Goal: Task Accomplishment & Management: Use online tool/utility

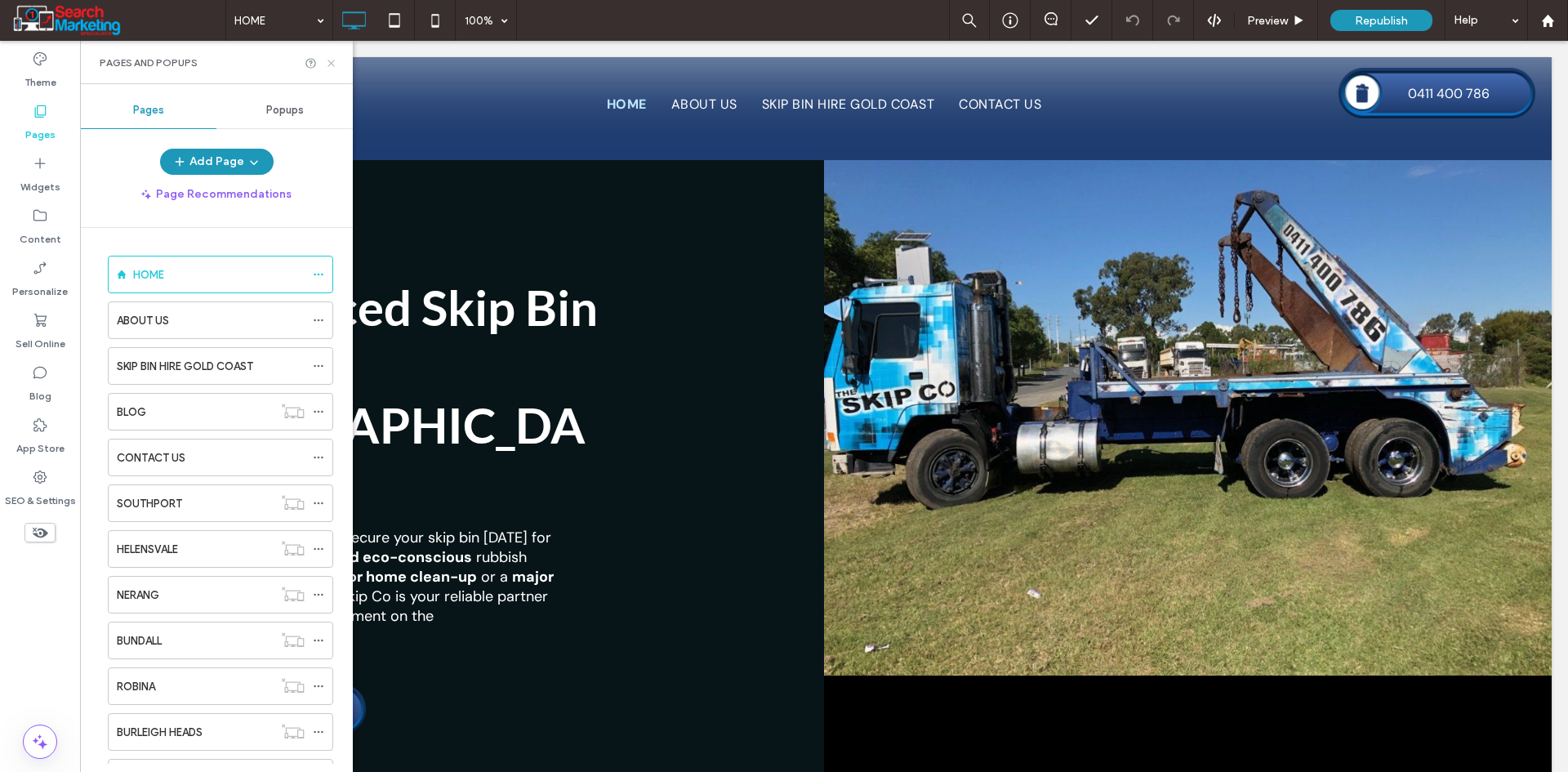
click at [328, 63] on icon at bounding box center [331, 63] width 12 height 12
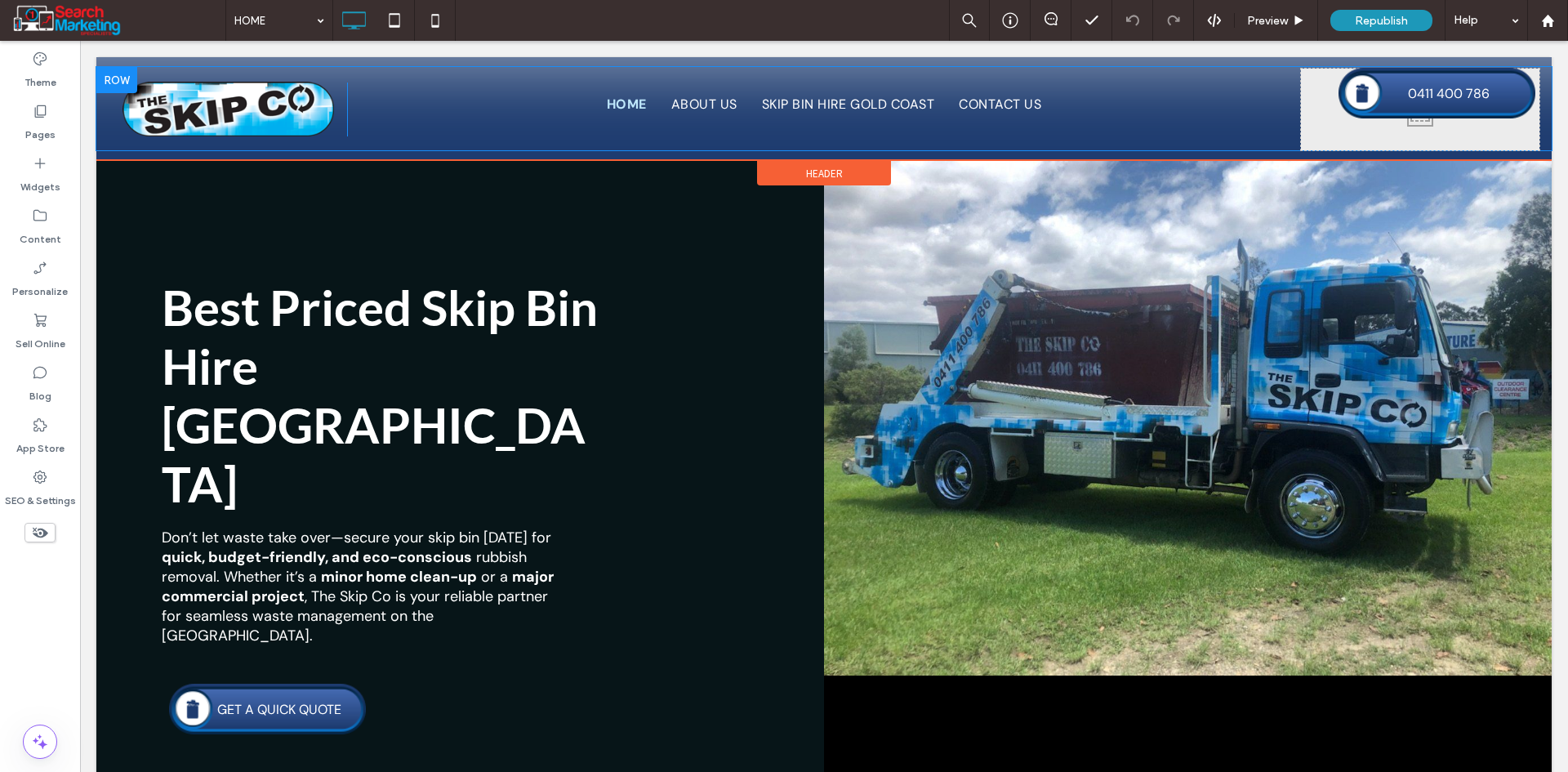
click at [128, 77] on div at bounding box center [116, 80] width 41 height 27
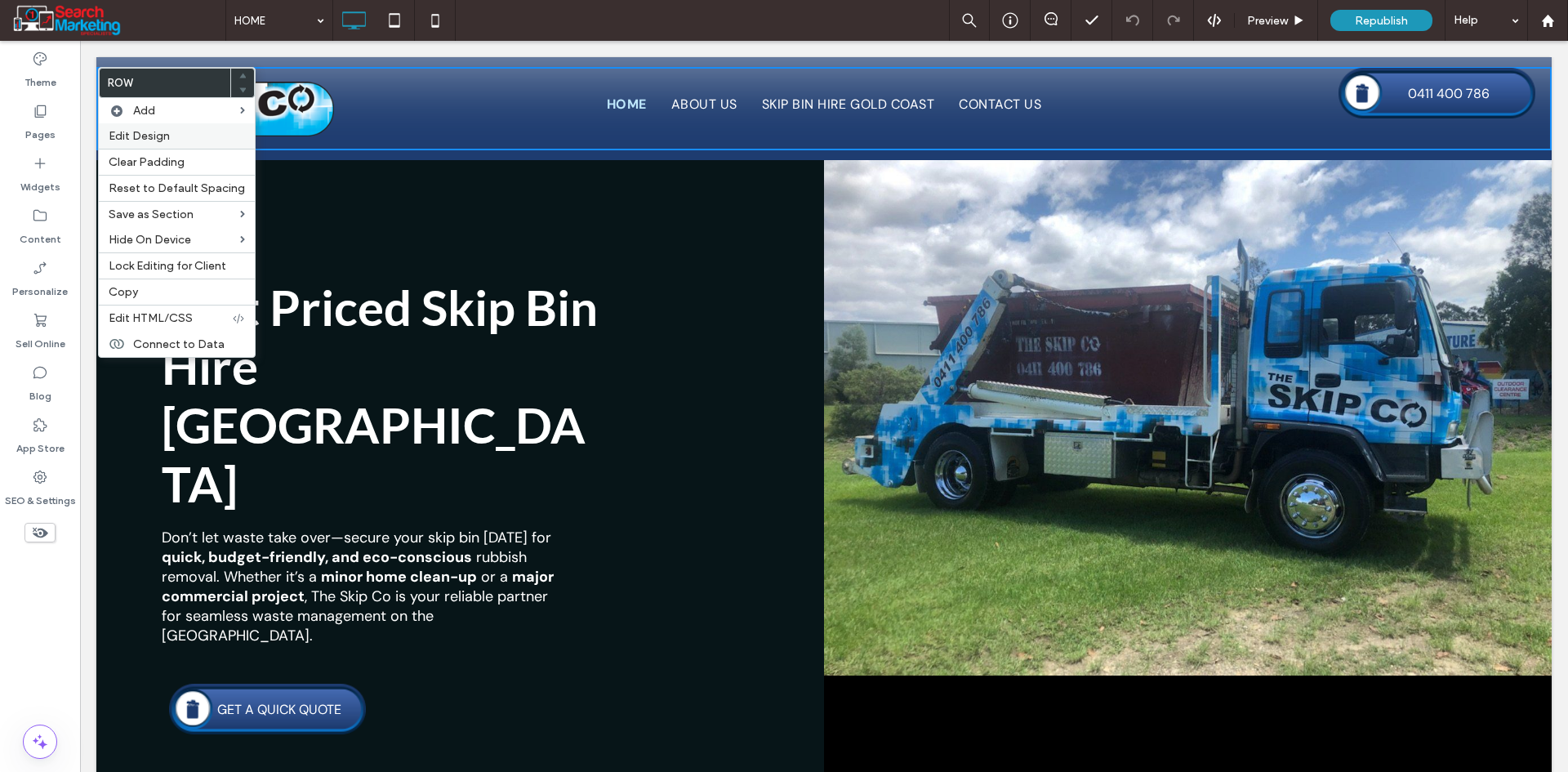
click at [133, 138] on span "Edit Design" at bounding box center [139, 136] width 61 height 14
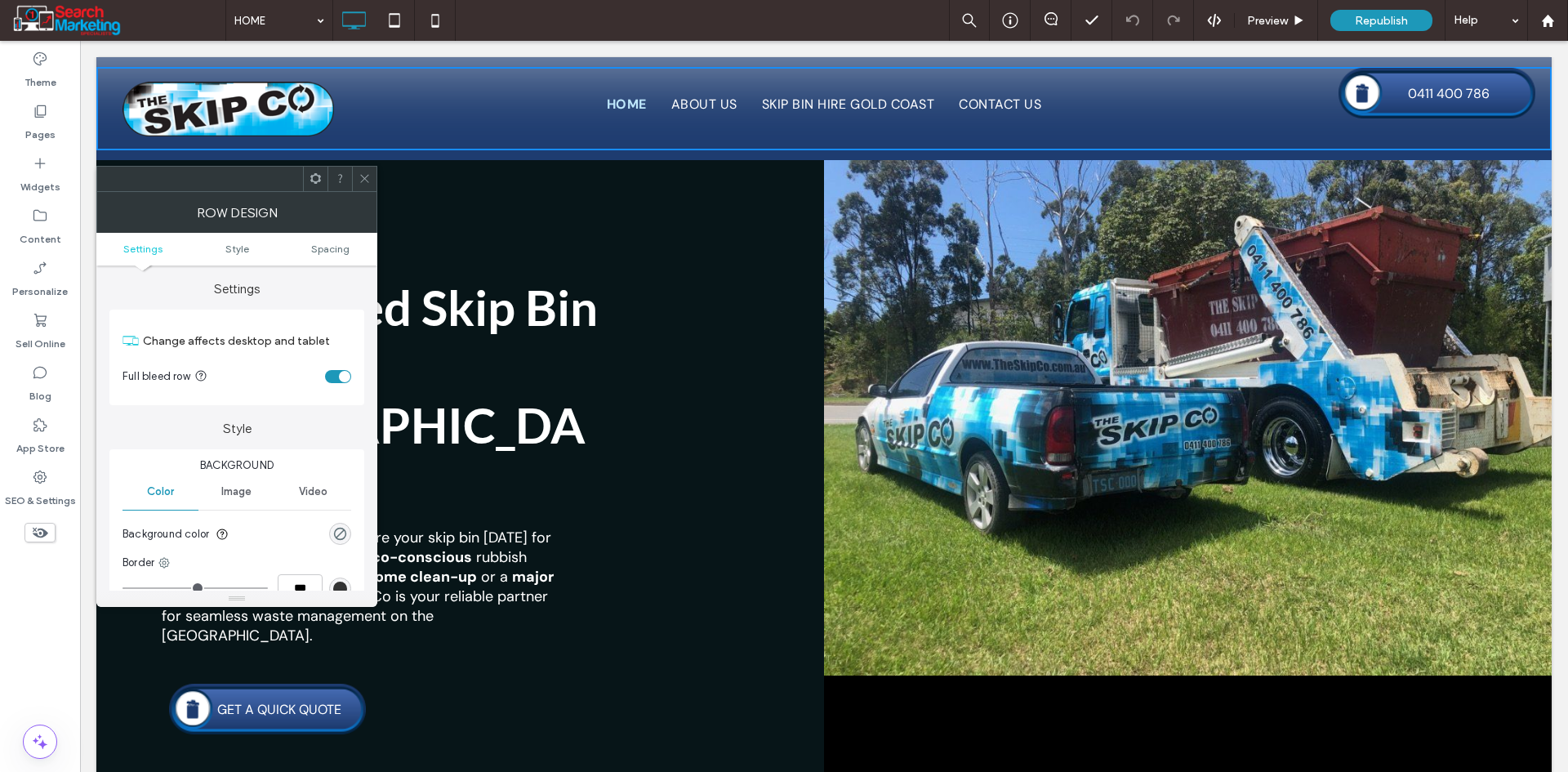
click at [333, 384] on section "Full bleed row" at bounding box center [237, 376] width 229 height 41
click at [332, 376] on div "toggle" at bounding box center [338, 376] width 27 height 13
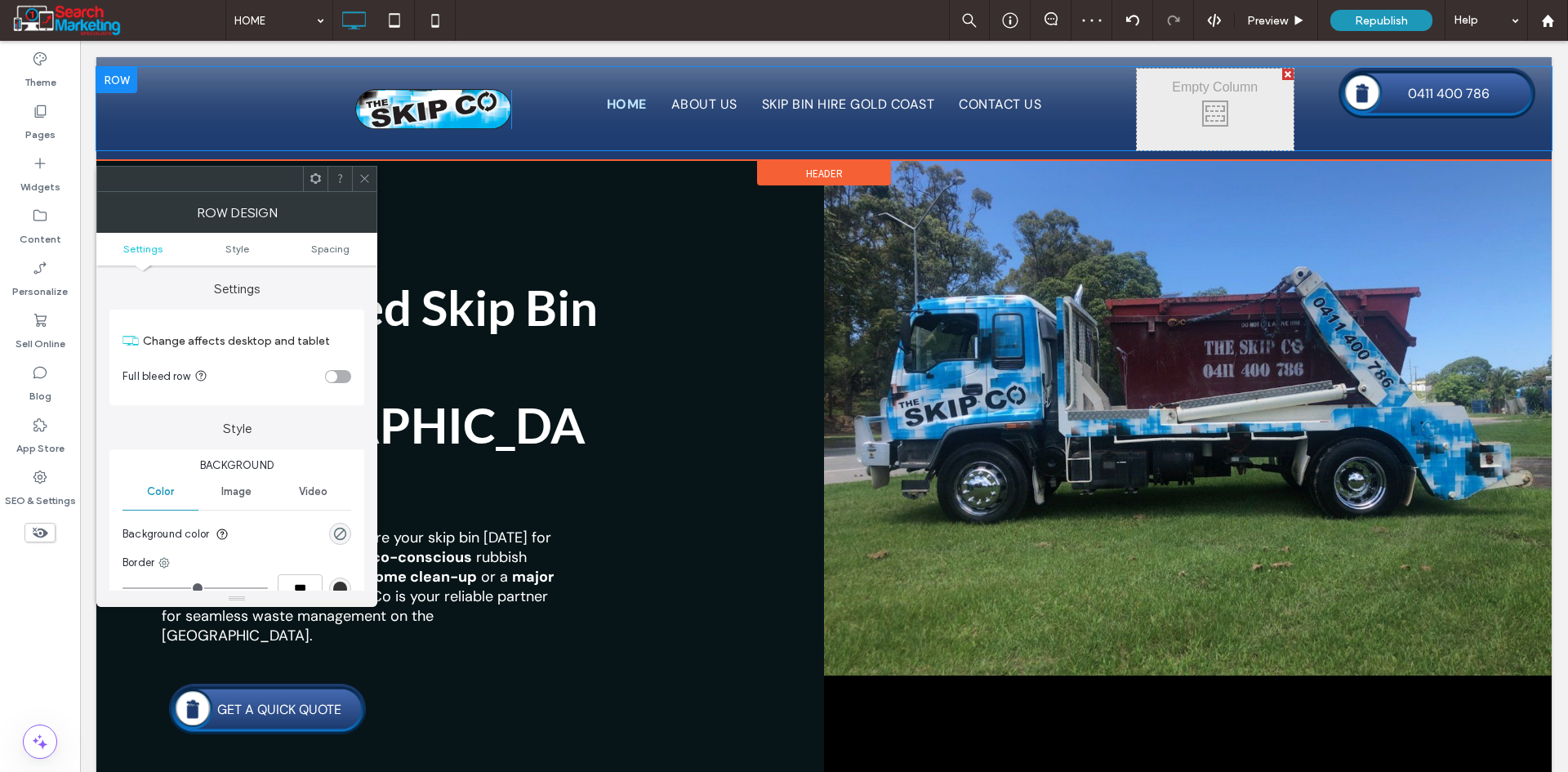
click at [1238, 113] on div "Click To Paste" at bounding box center [1214, 109] width 157 height 82
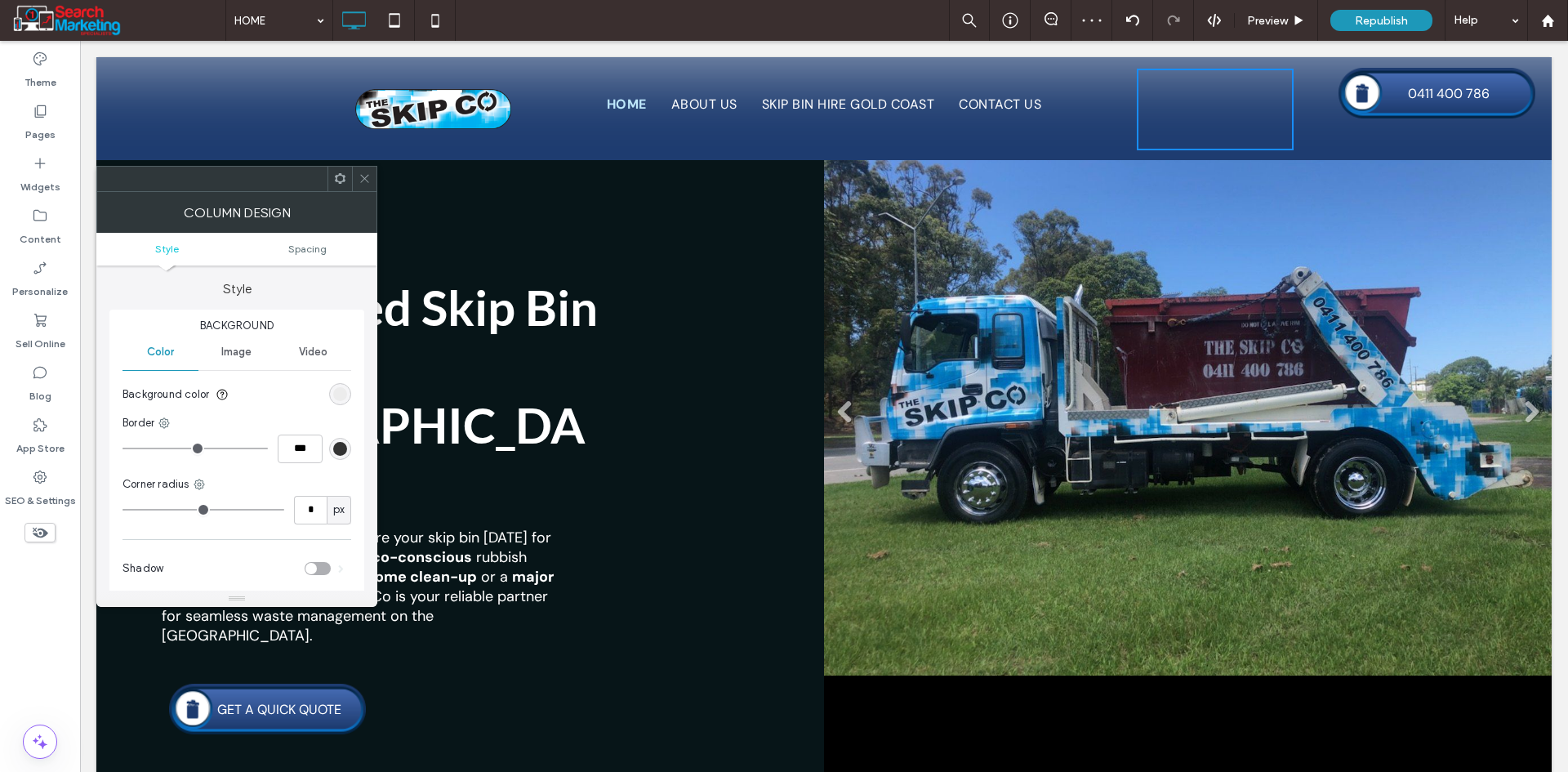
drag, startPoint x: 448, startPoint y: 219, endPoint x: 861, endPoint y: 165, distance: 416.5
click at [1307, 115] on div "Click To Paste HOME ABOUT US SKIP BIN HIRE [GEOGRAPHIC_DATA] CONTACT US Click T…" at bounding box center [824, 109] width 1455 height 83
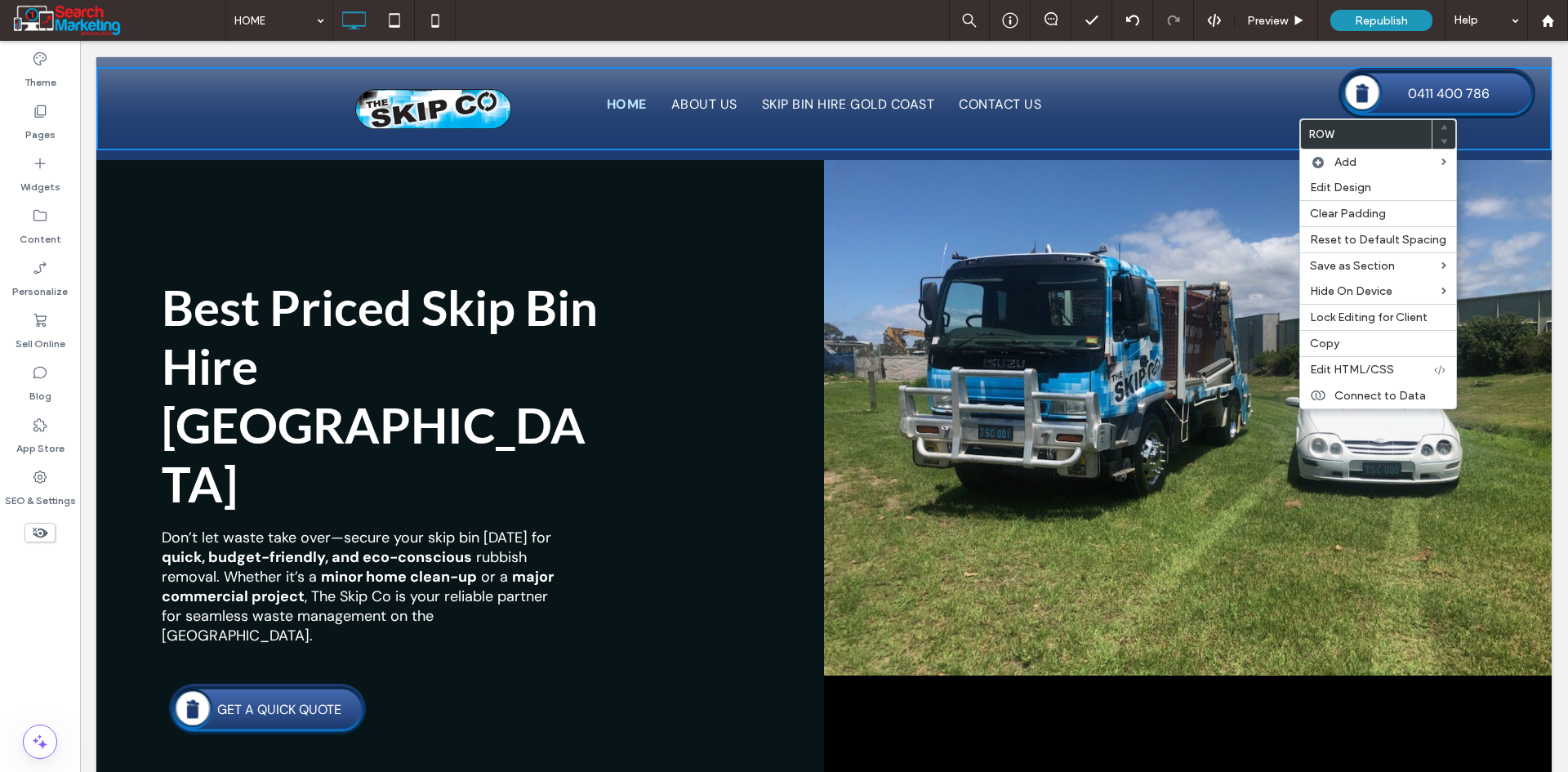
click at [1218, 126] on div "Click To Paste" at bounding box center [1214, 109] width 157 height 82
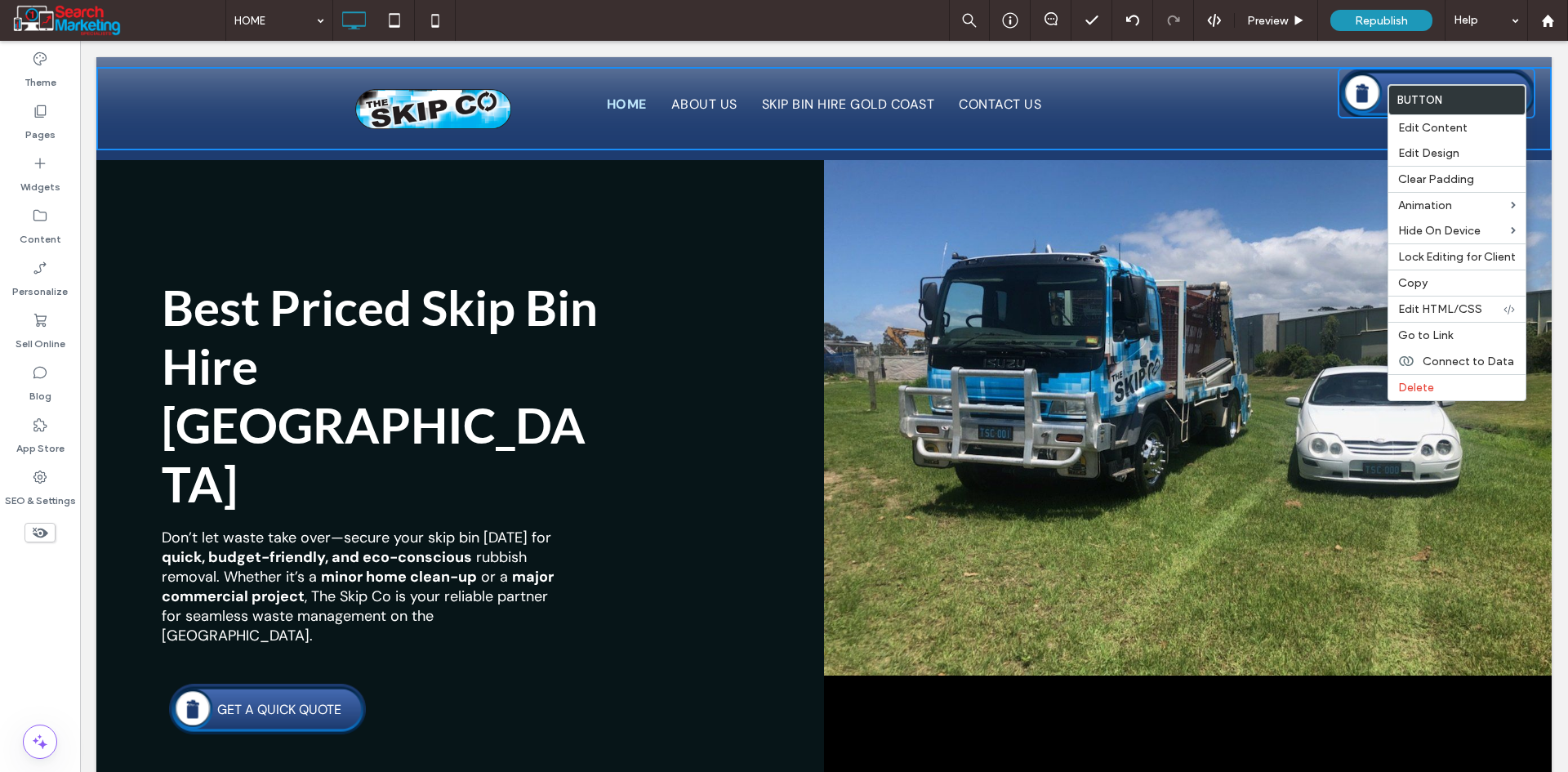
drag, startPoint x: 1273, startPoint y: 99, endPoint x: 1385, endPoint y: 87, distance: 112.6
click at [1272, 99] on div "Click To Paste" at bounding box center [1214, 109] width 157 height 82
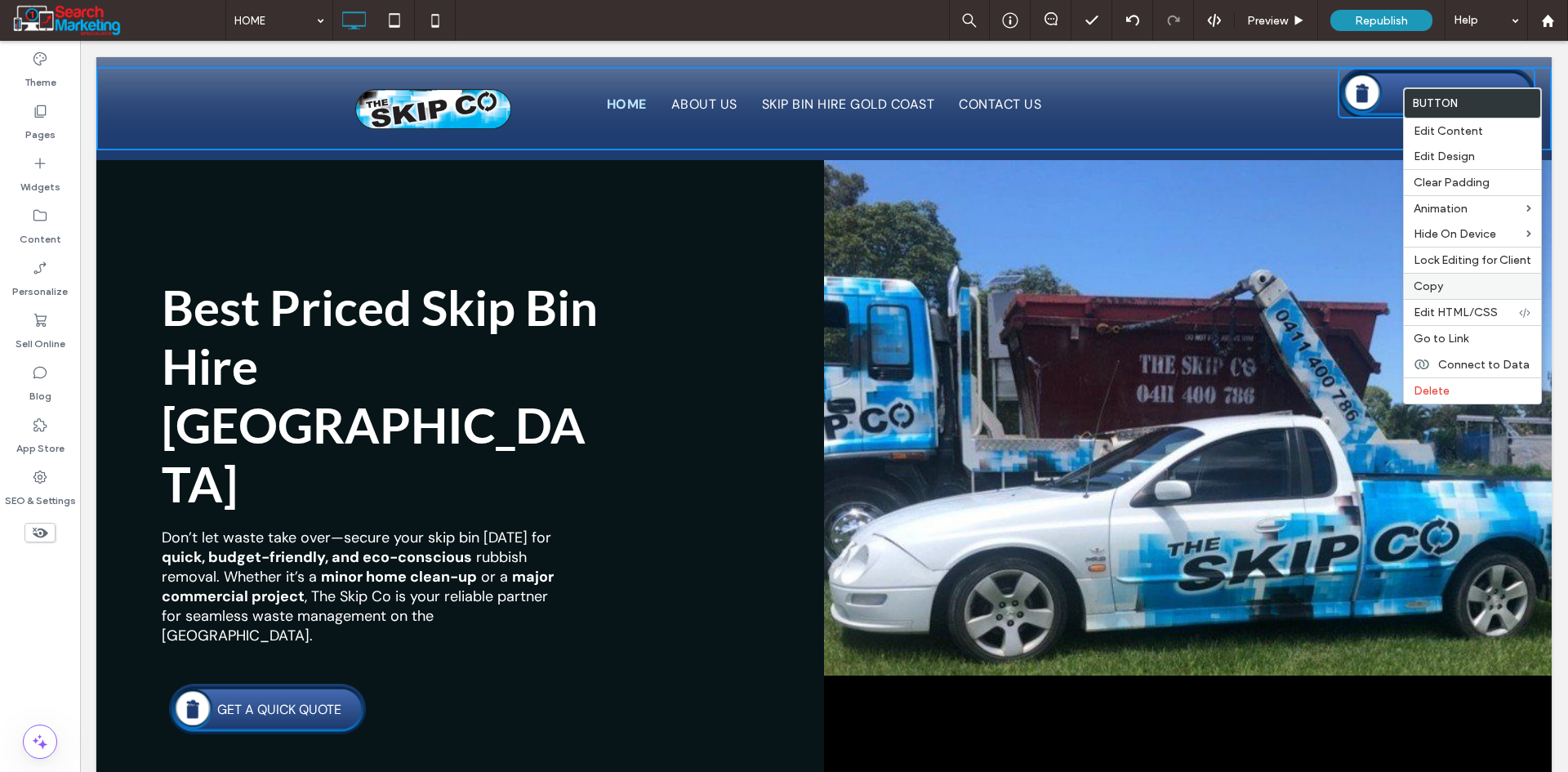
click at [1523, 287] on label "Copy" at bounding box center [1472, 286] width 118 height 14
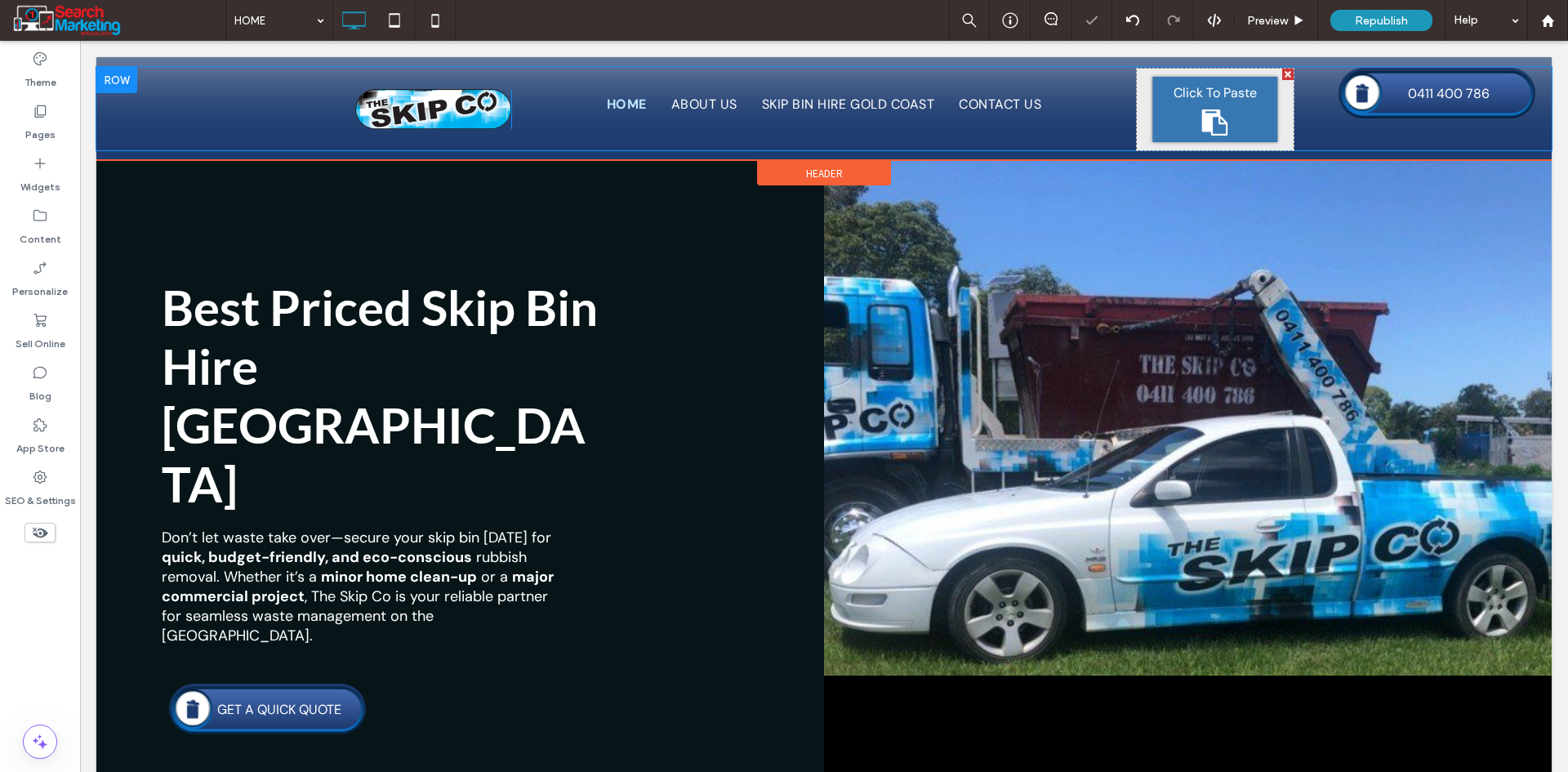
drag, startPoint x: 1207, startPoint y: 116, endPoint x: 1294, endPoint y: 158, distance: 96.6
click at [1207, 116] on icon at bounding box center [1215, 123] width 27 height 27
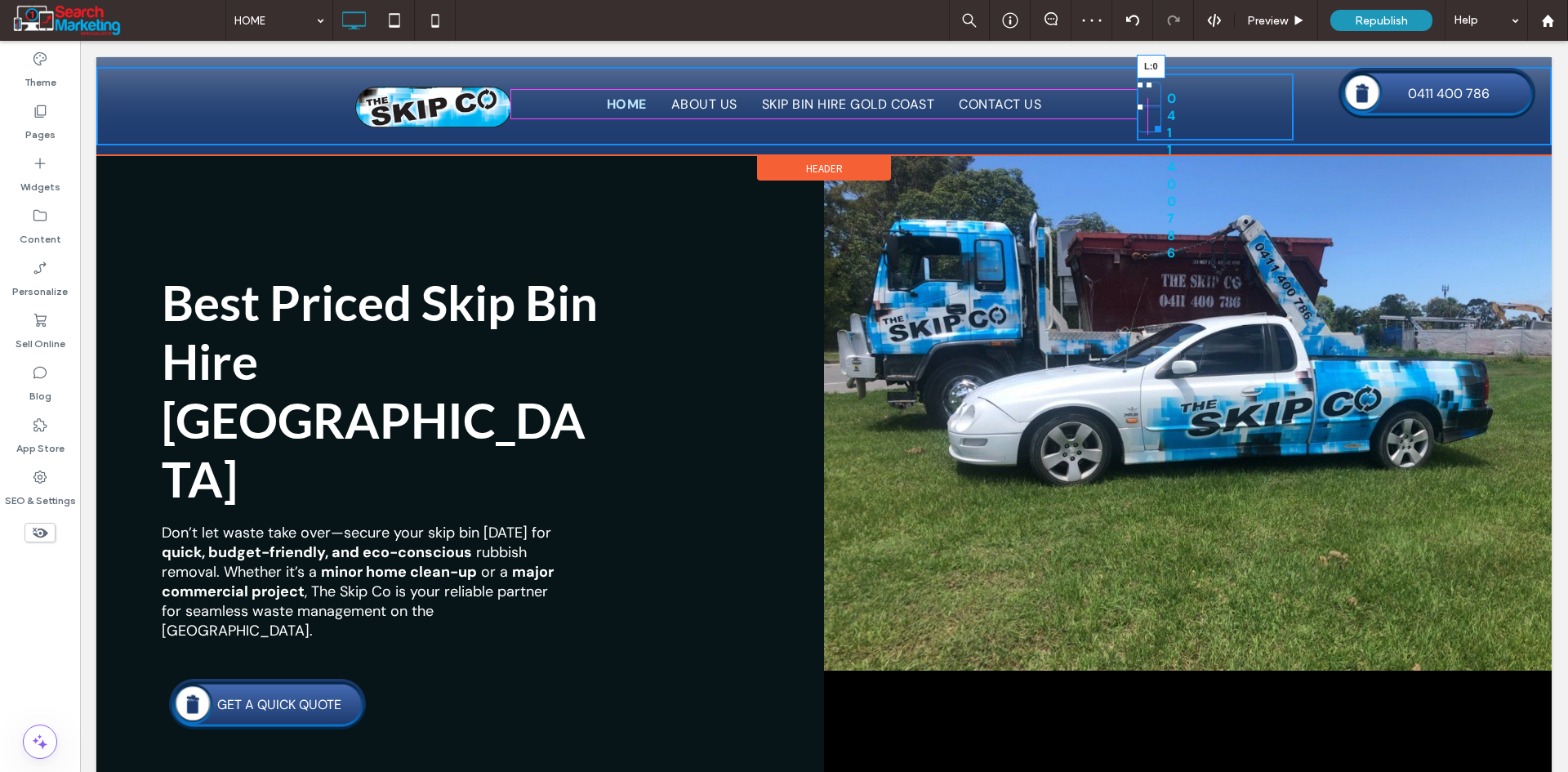
drag, startPoint x: 1197, startPoint y: 108, endPoint x: 1262, endPoint y: 157, distance: 81.4
click at [1136, 107] on div at bounding box center [1140, 107] width 7 height 7
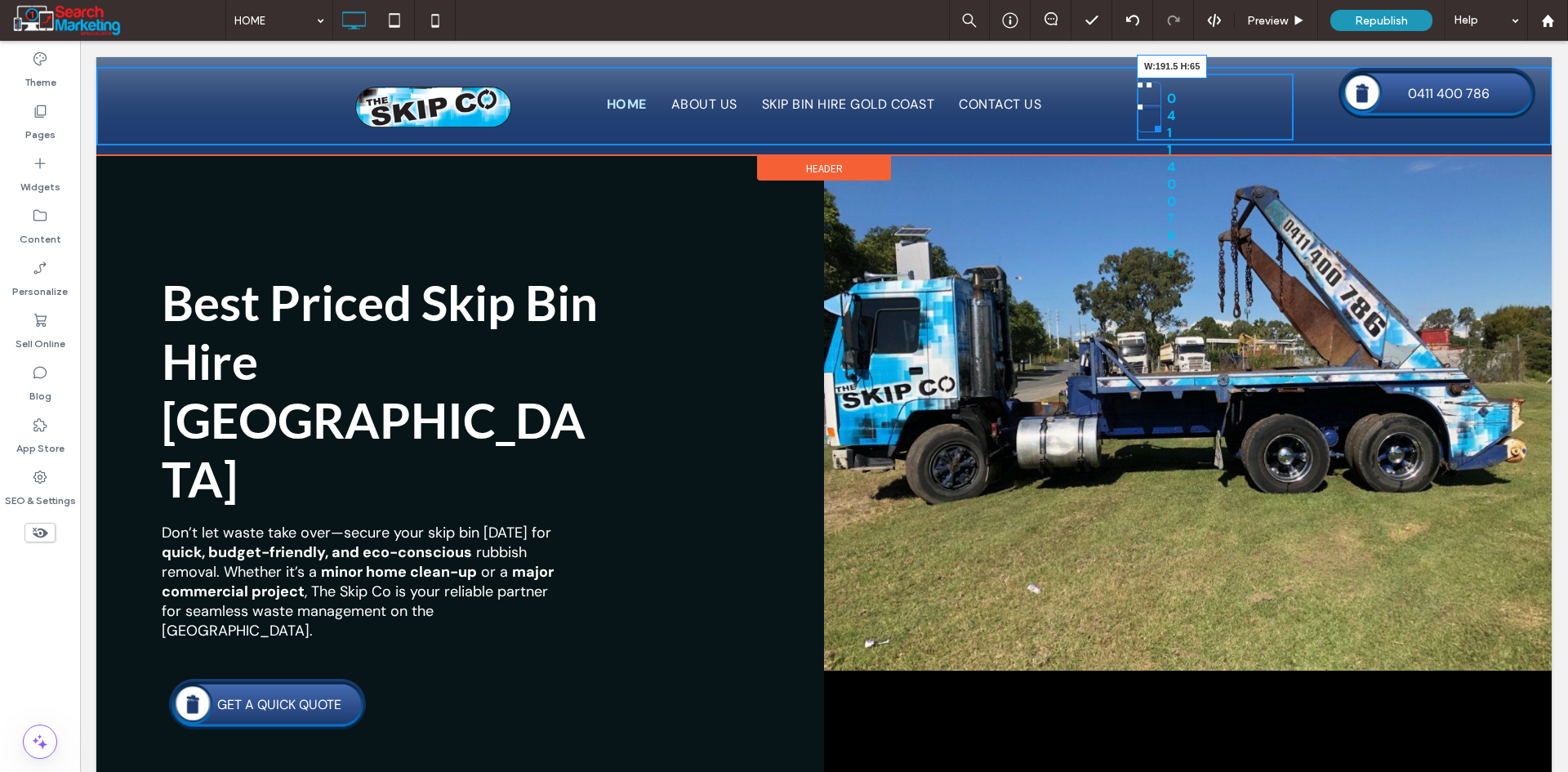
drag, startPoint x: 1150, startPoint y: 127, endPoint x: 1285, endPoint y: 131, distance: 135.1
click at [1161, 131] on div at bounding box center [1154, 126] width 12 height 12
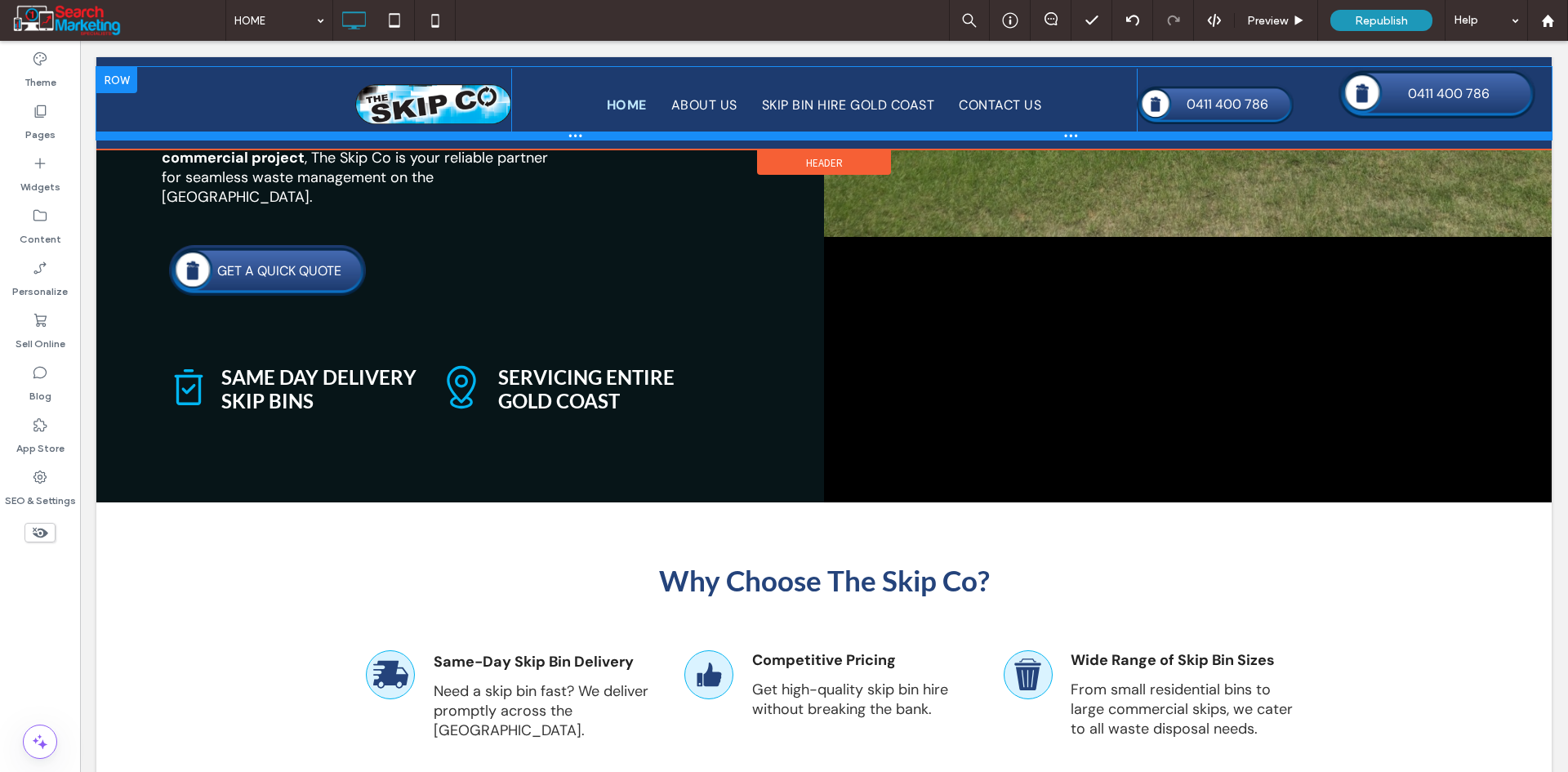
scroll to position [82, 0]
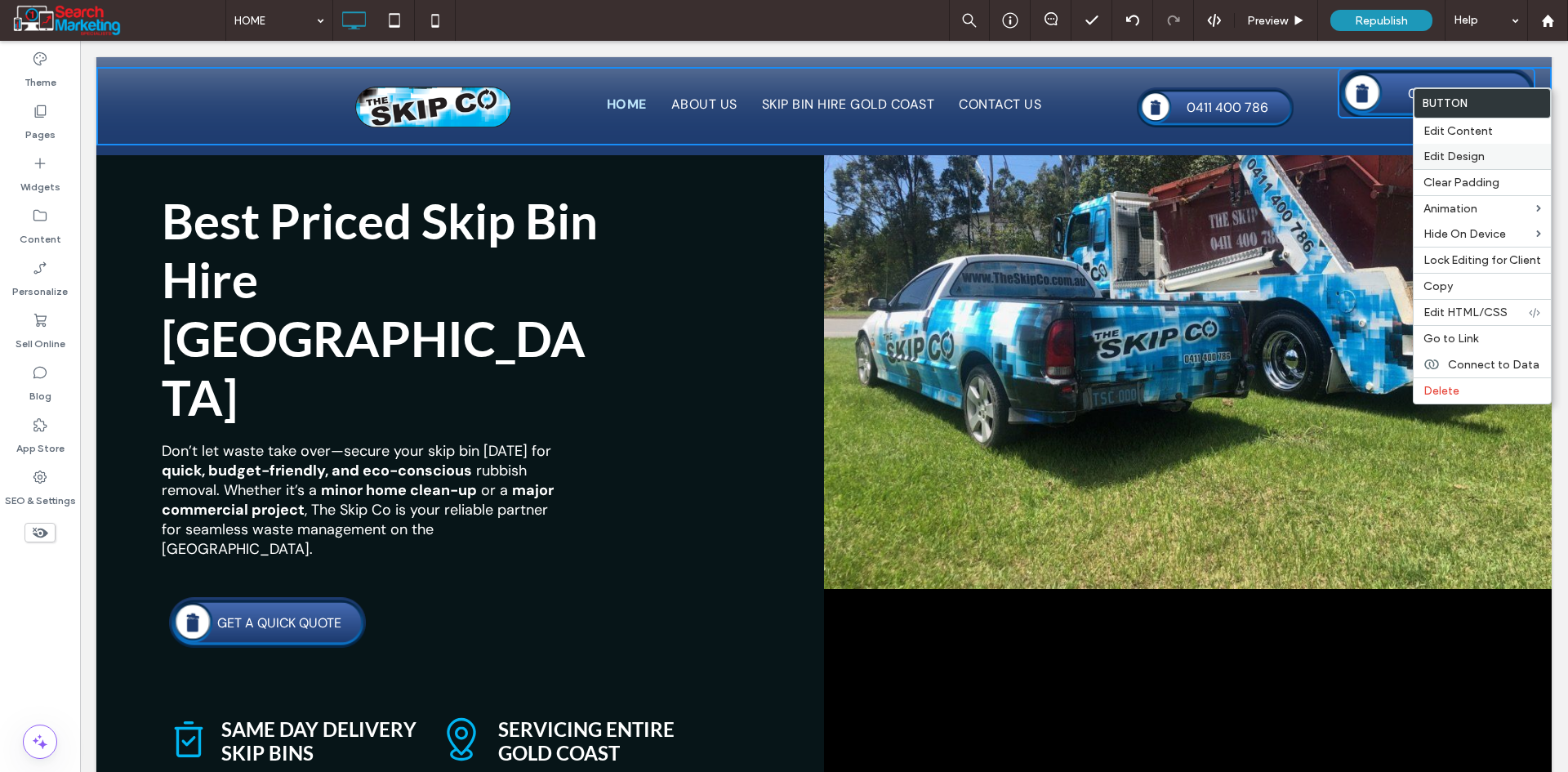
click at [1447, 159] on span "Edit Design" at bounding box center [1454, 156] width 61 height 14
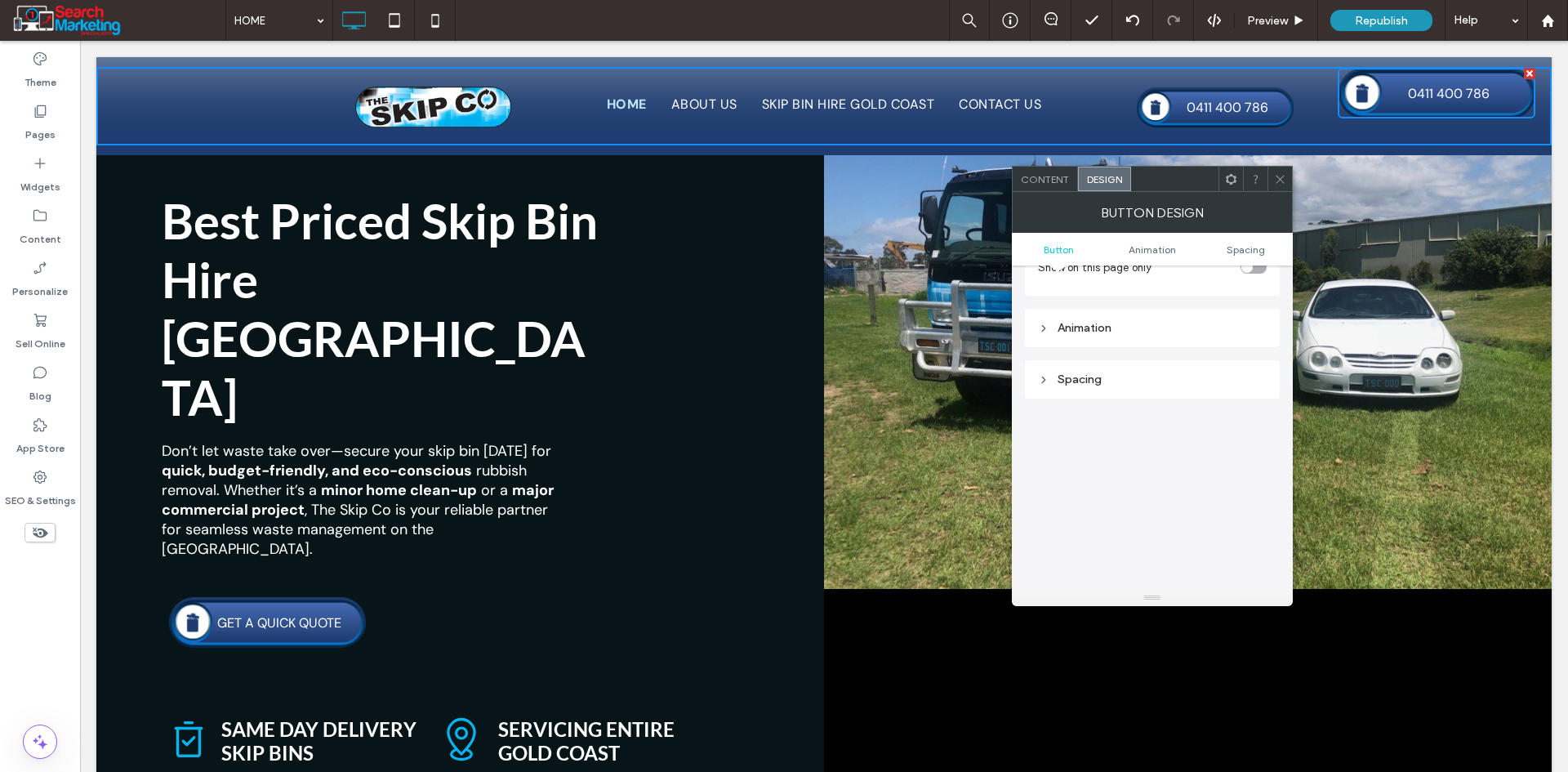
scroll to position [1226, 0]
click at [1280, 188] on span at bounding box center [1280, 179] width 12 height 25
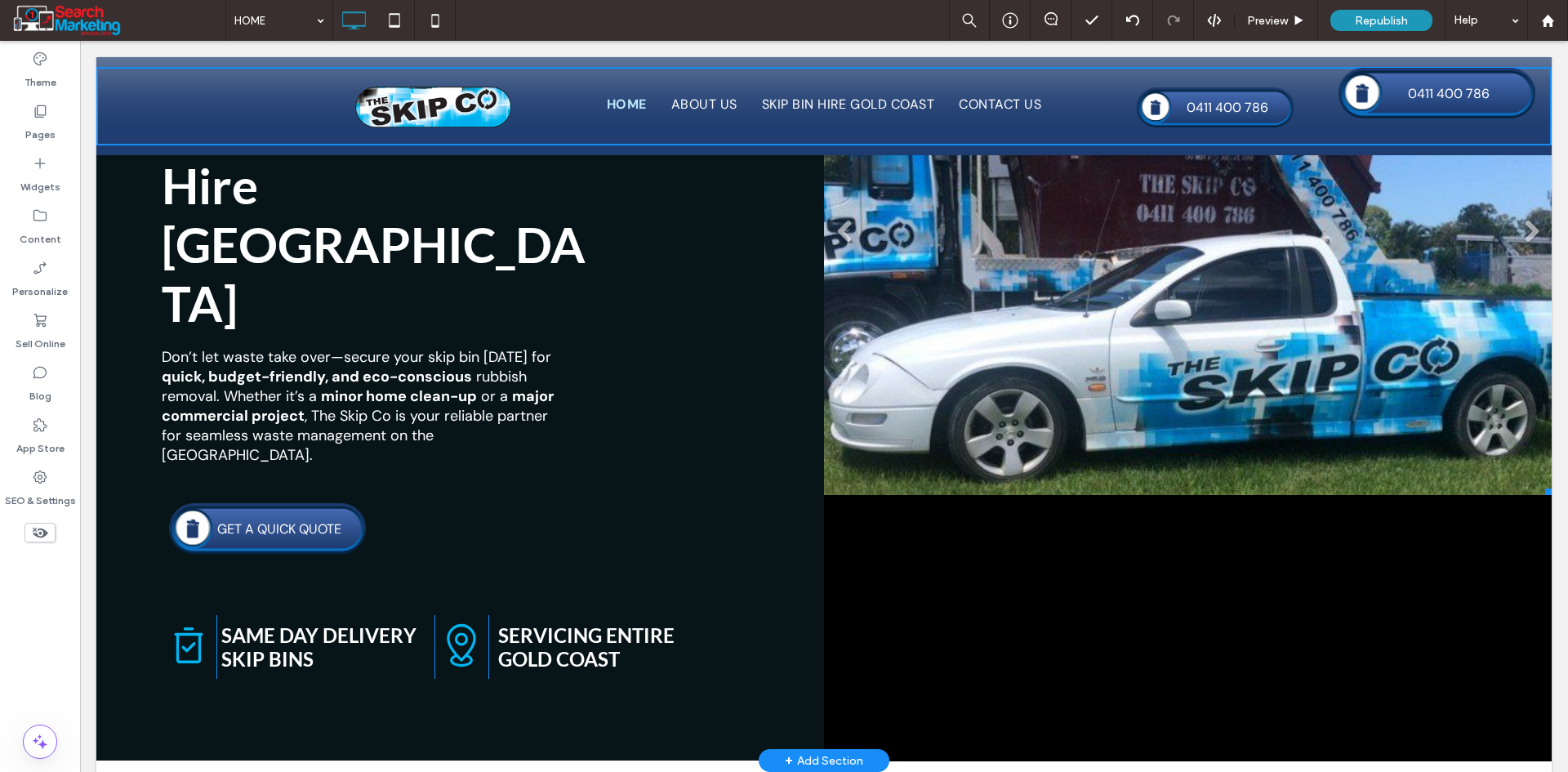
scroll to position [0, 0]
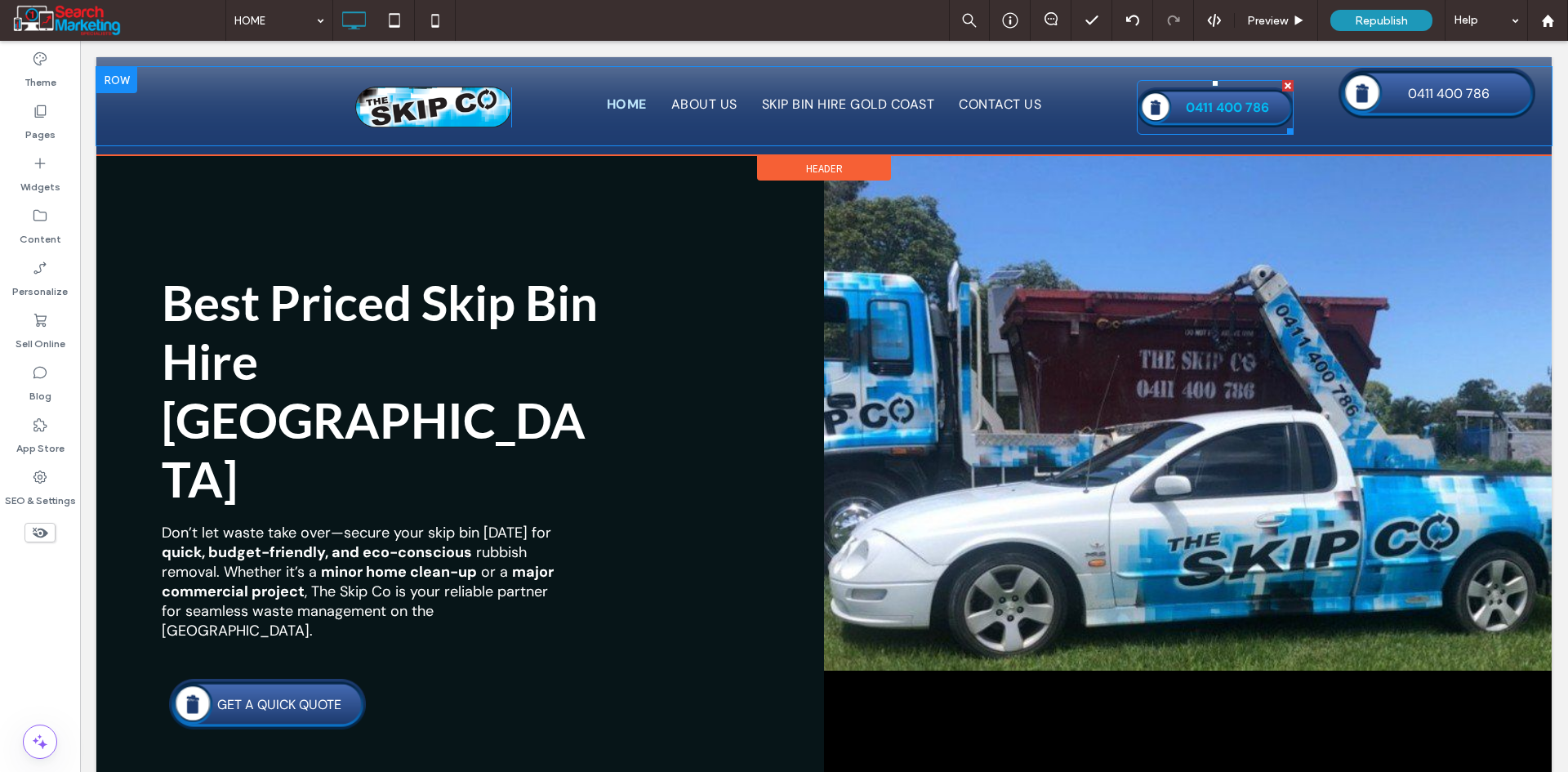
click at [1217, 88] on link "0411 400 786" at bounding box center [1214, 108] width 157 height 55
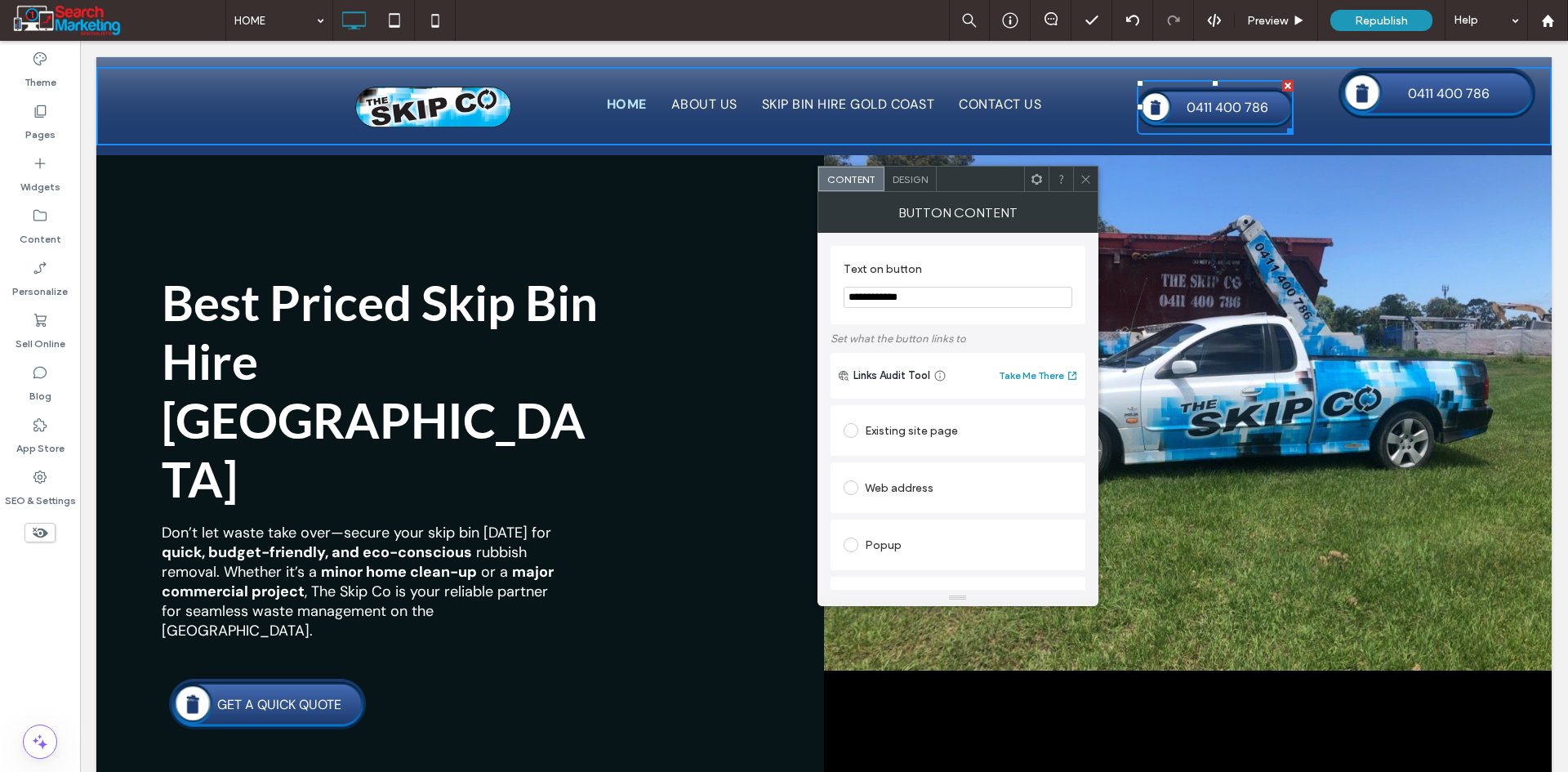
click at [1092, 172] on div at bounding box center [1086, 179] width 25 height 25
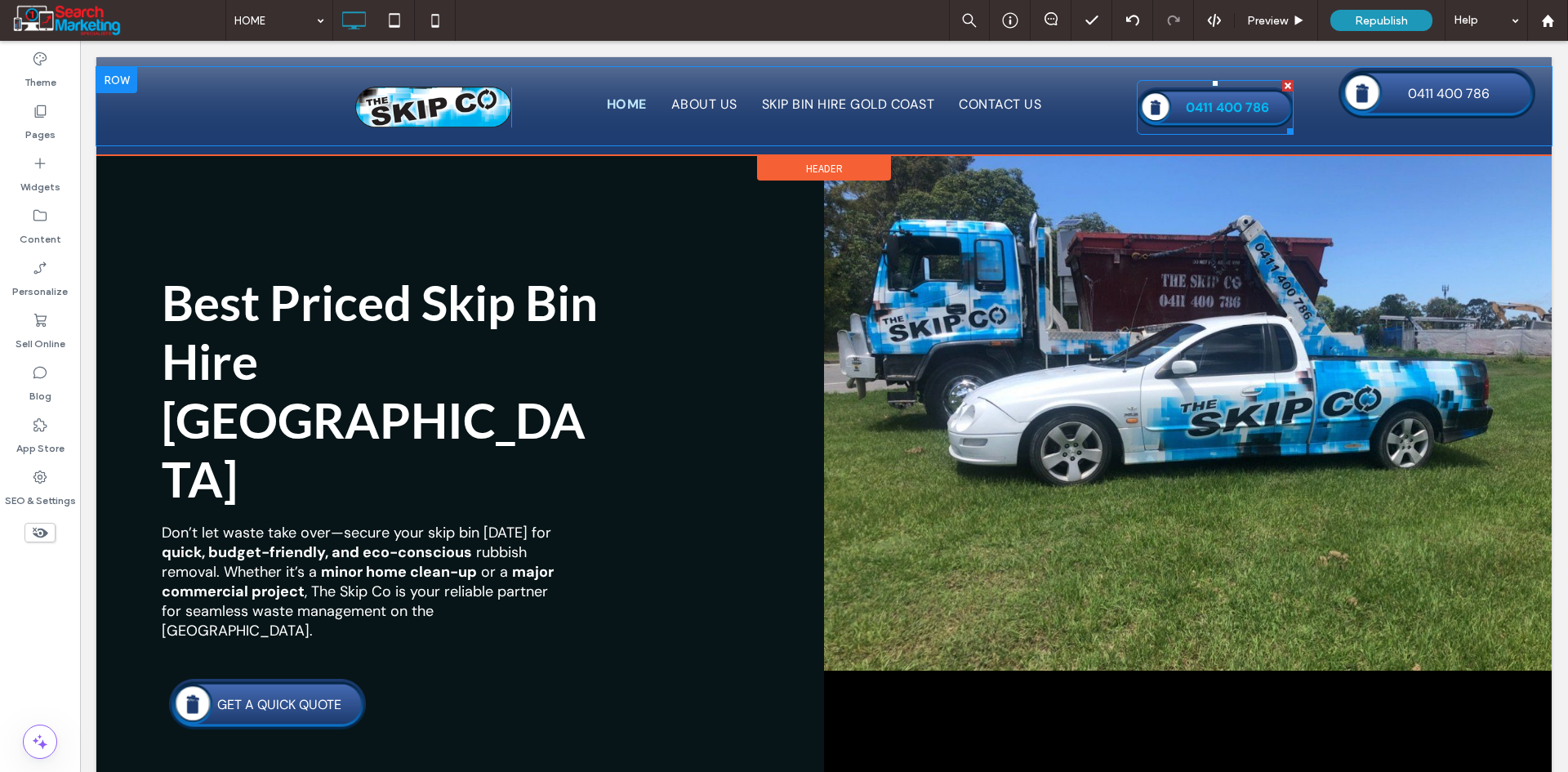
click at [1282, 81] on div at bounding box center [1288, 86] width 12 height 12
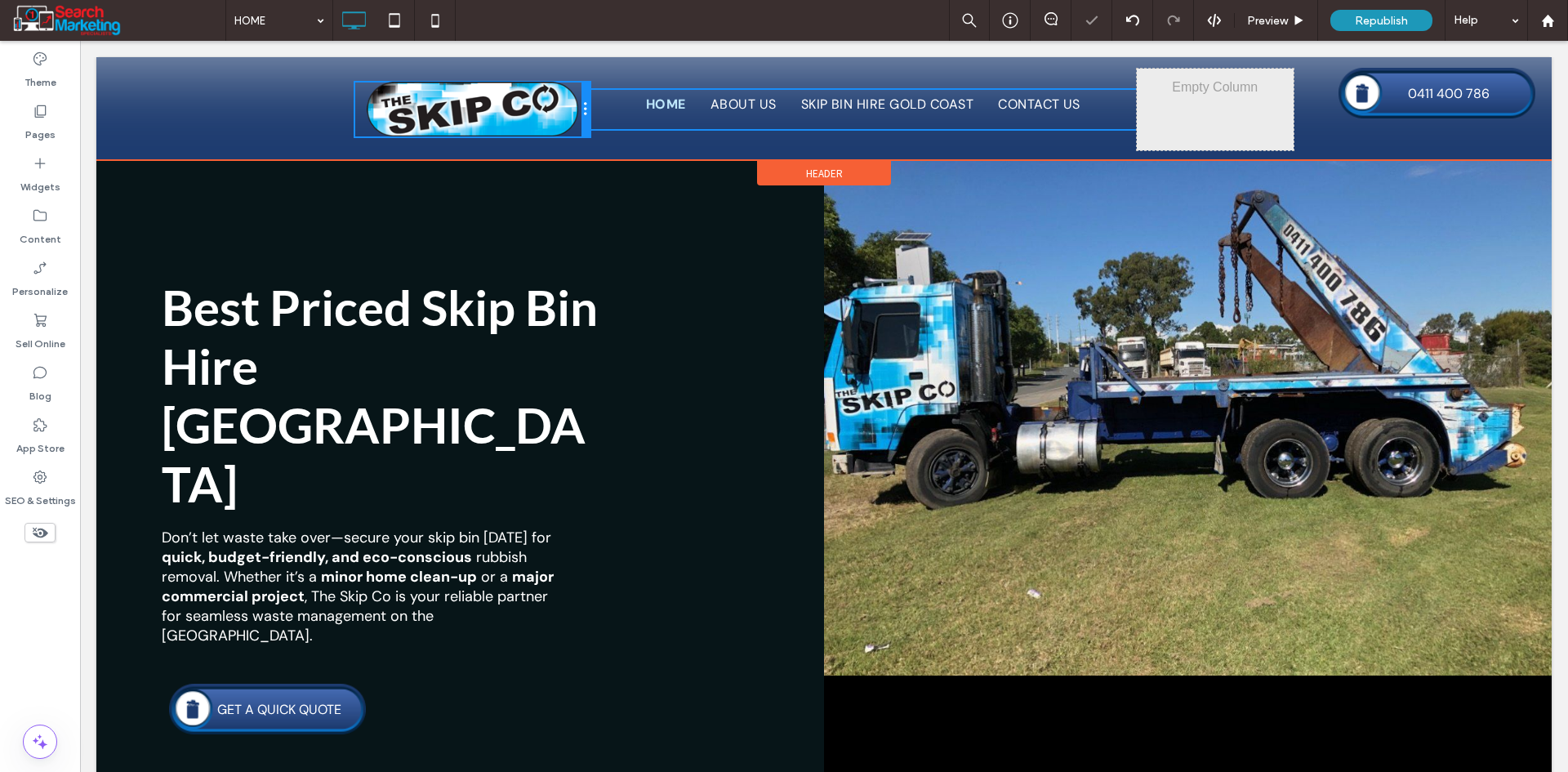
drag, startPoint x: 505, startPoint y: 112, endPoint x: 646, endPoint y: 153, distance: 146.8
click at [561, 112] on div "Click To Paste" at bounding box center [472, 109] width 235 height 54
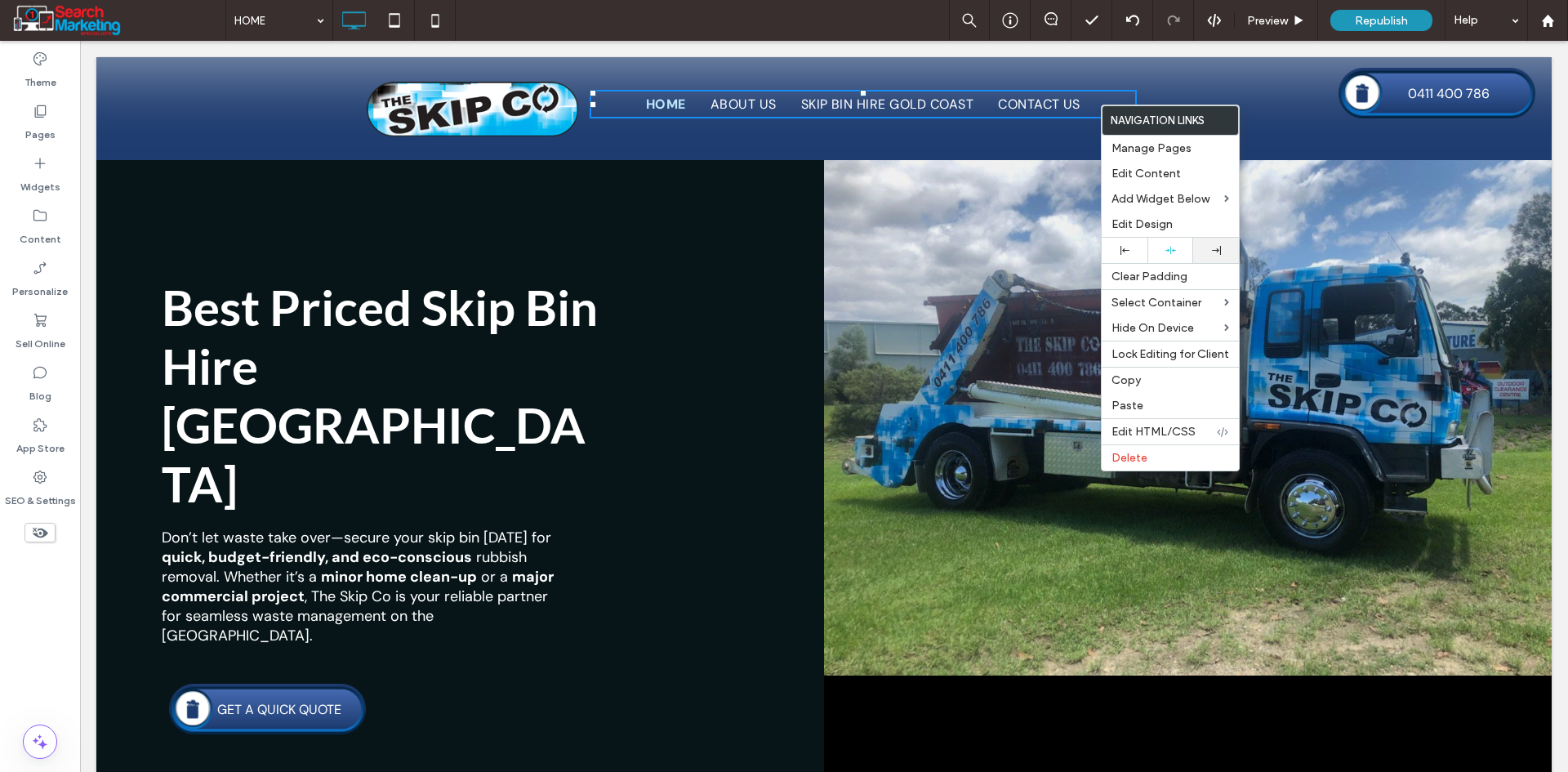
click at [1204, 244] on div at bounding box center [1215, 250] width 46 height 26
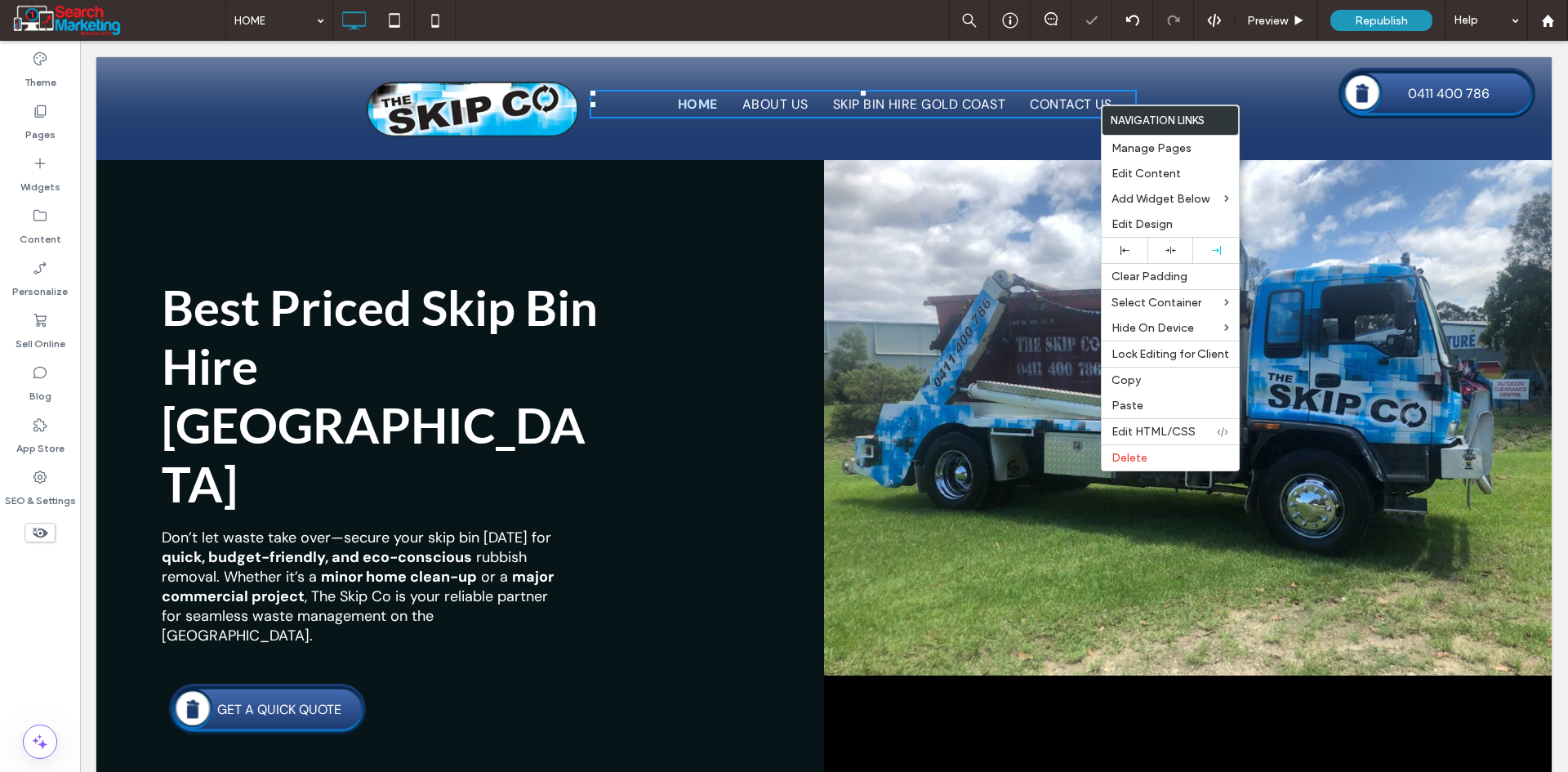
click at [737, 131] on div "Click To Paste HOME ABOUT US SKIP BIN HIRE [GEOGRAPHIC_DATA] CONTACT US Click T…" at bounding box center [825, 109] width 938 height 82
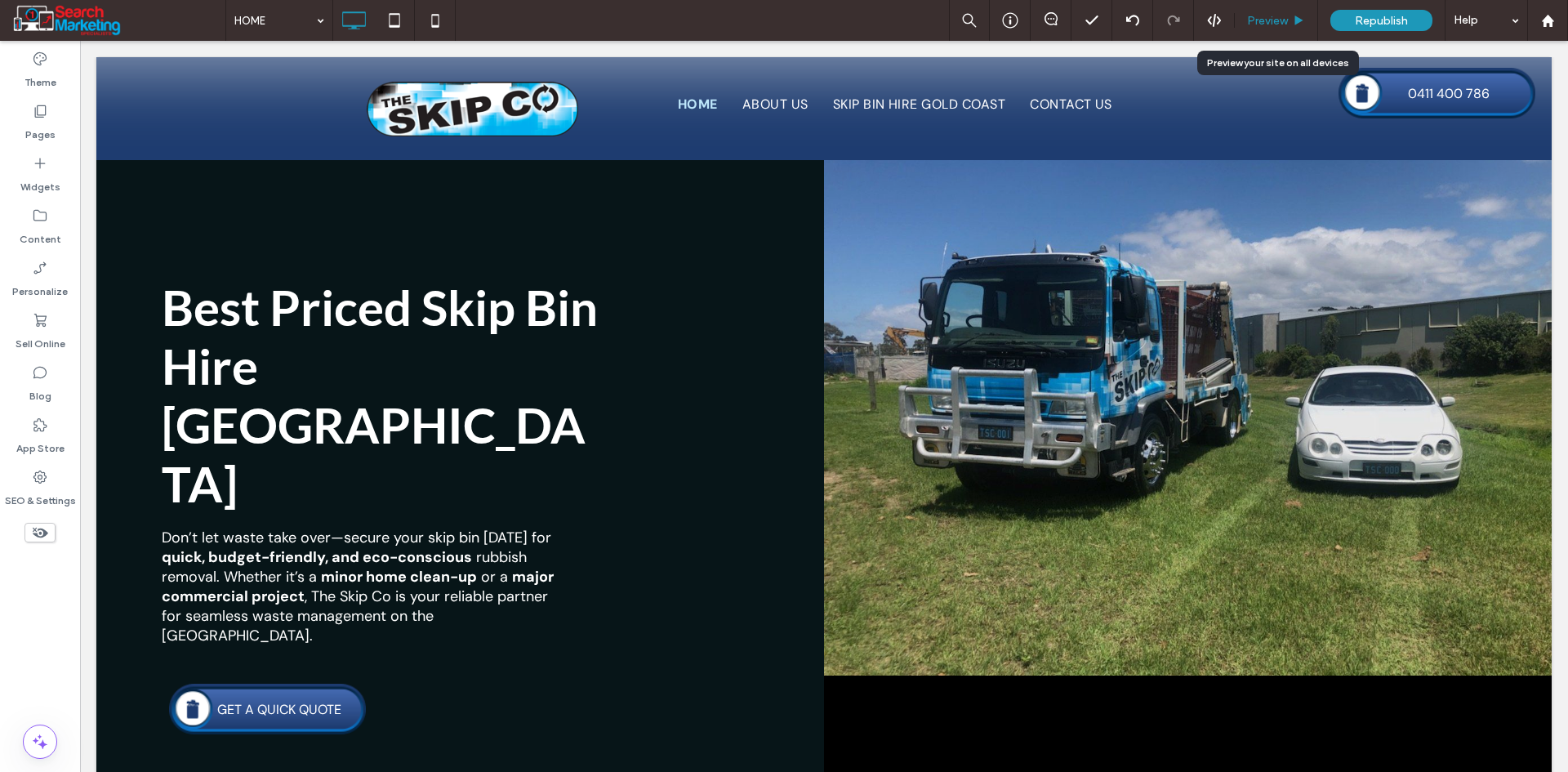
click at [1246, 21] on span "Preview" at bounding box center [1266, 21] width 41 height 14
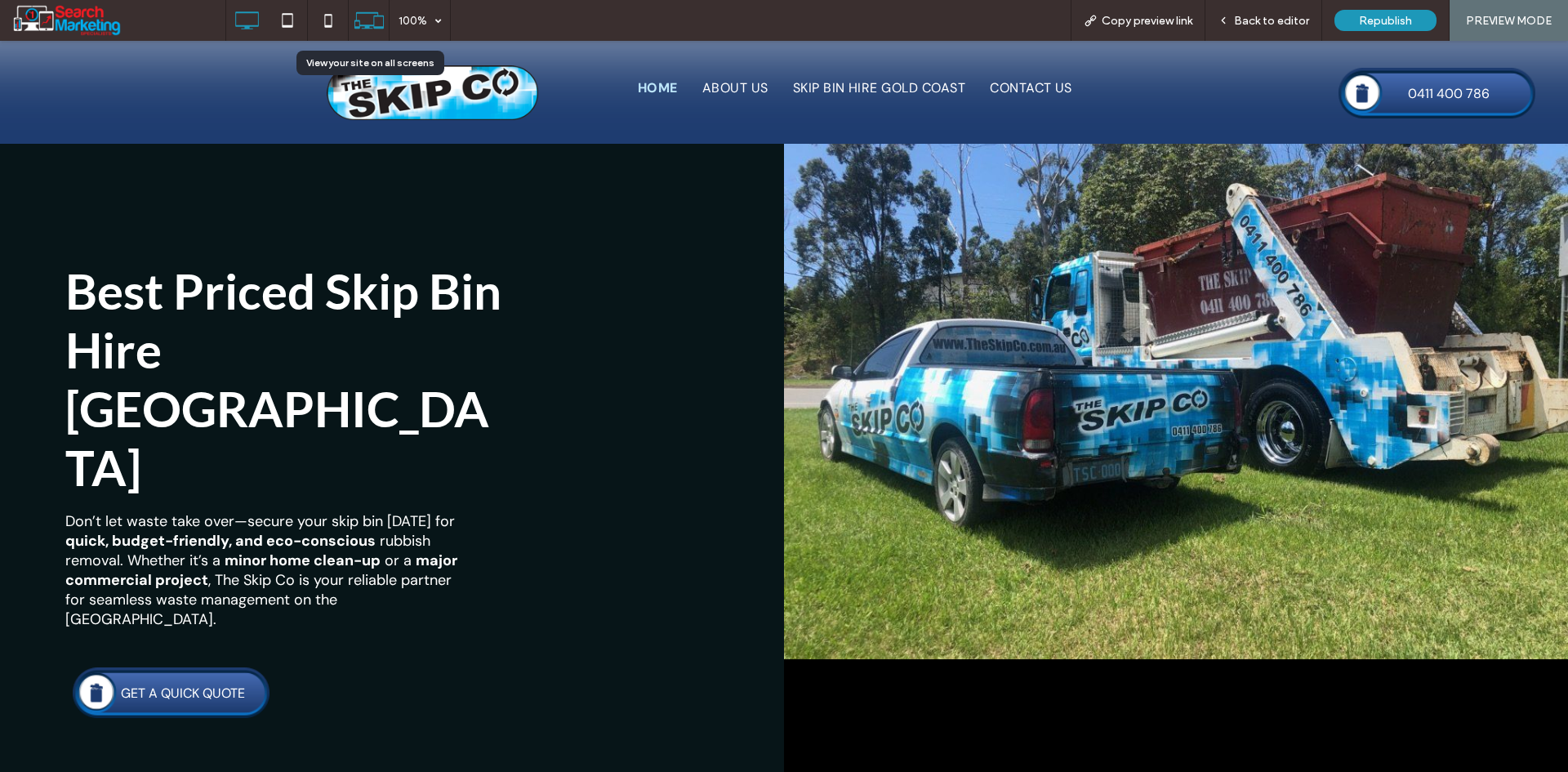
click at [375, 24] on icon at bounding box center [369, 20] width 31 height 31
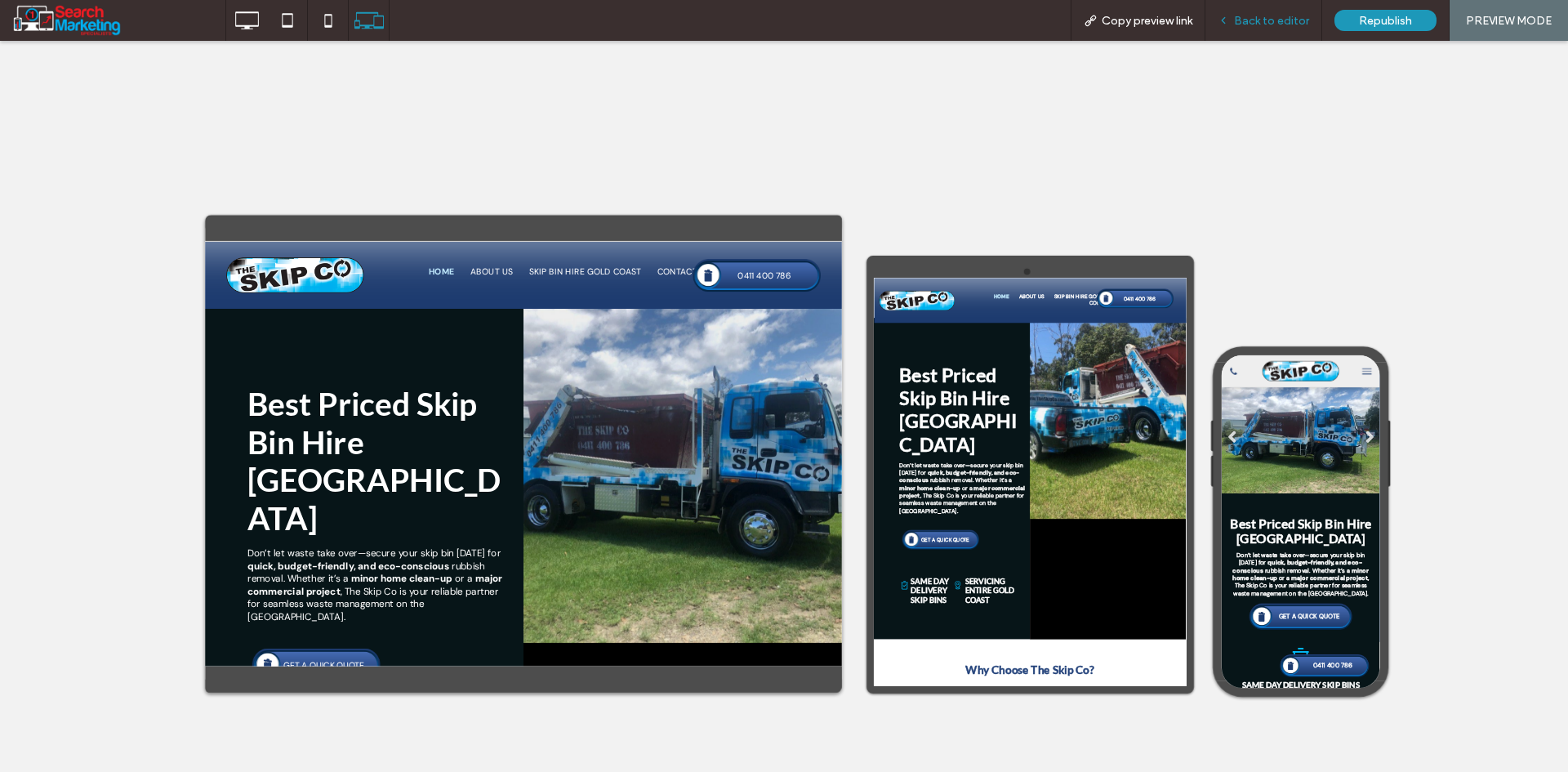
click at [1270, 26] on span "Back to editor" at bounding box center [1271, 21] width 75 height 14
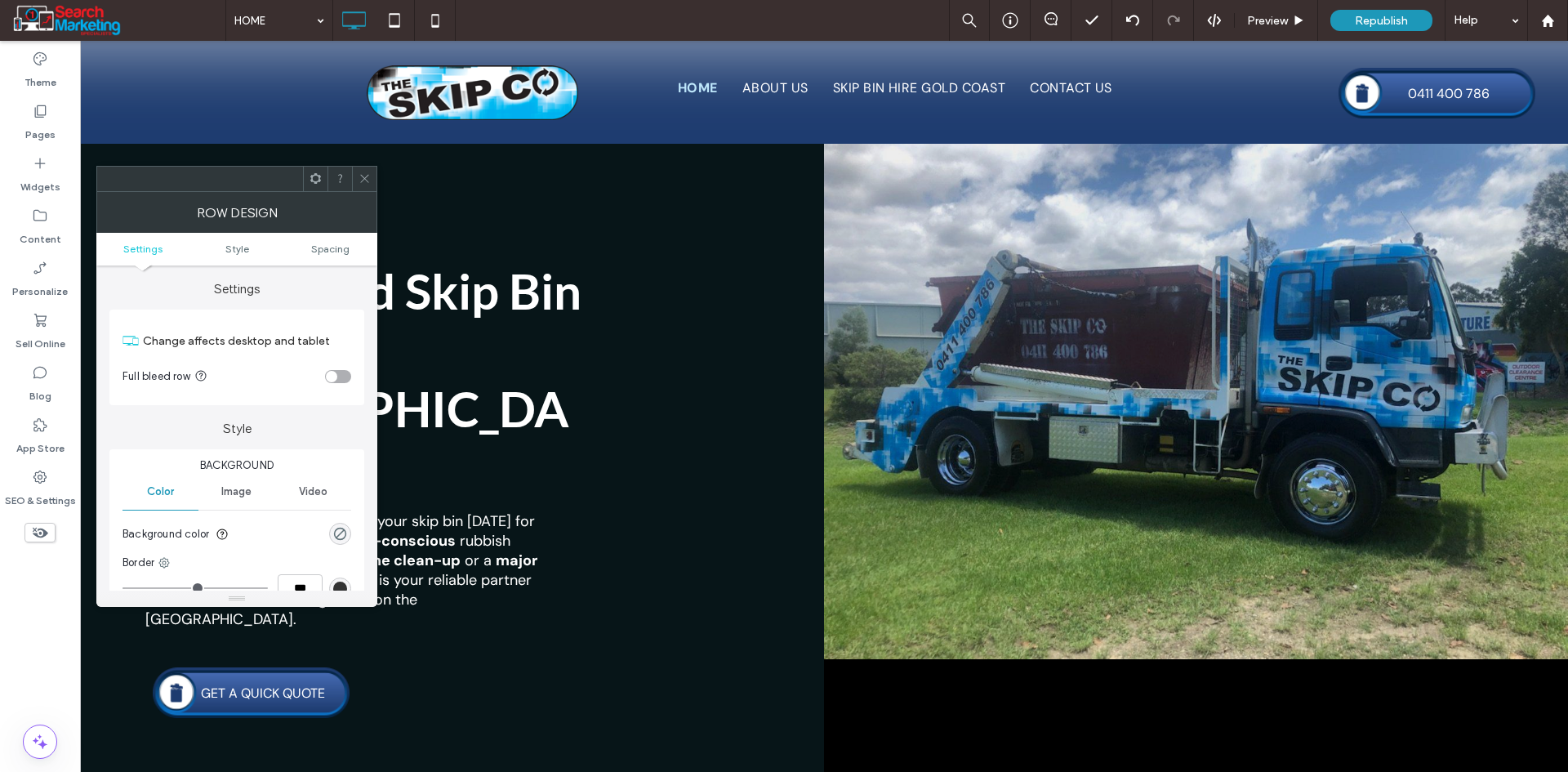
click at [341, 371] on div "toggle" at bounding box center [338, 376] width 27 height 13
click at [367, 170] on span at bounding box center [365, 179] width 12 height 25
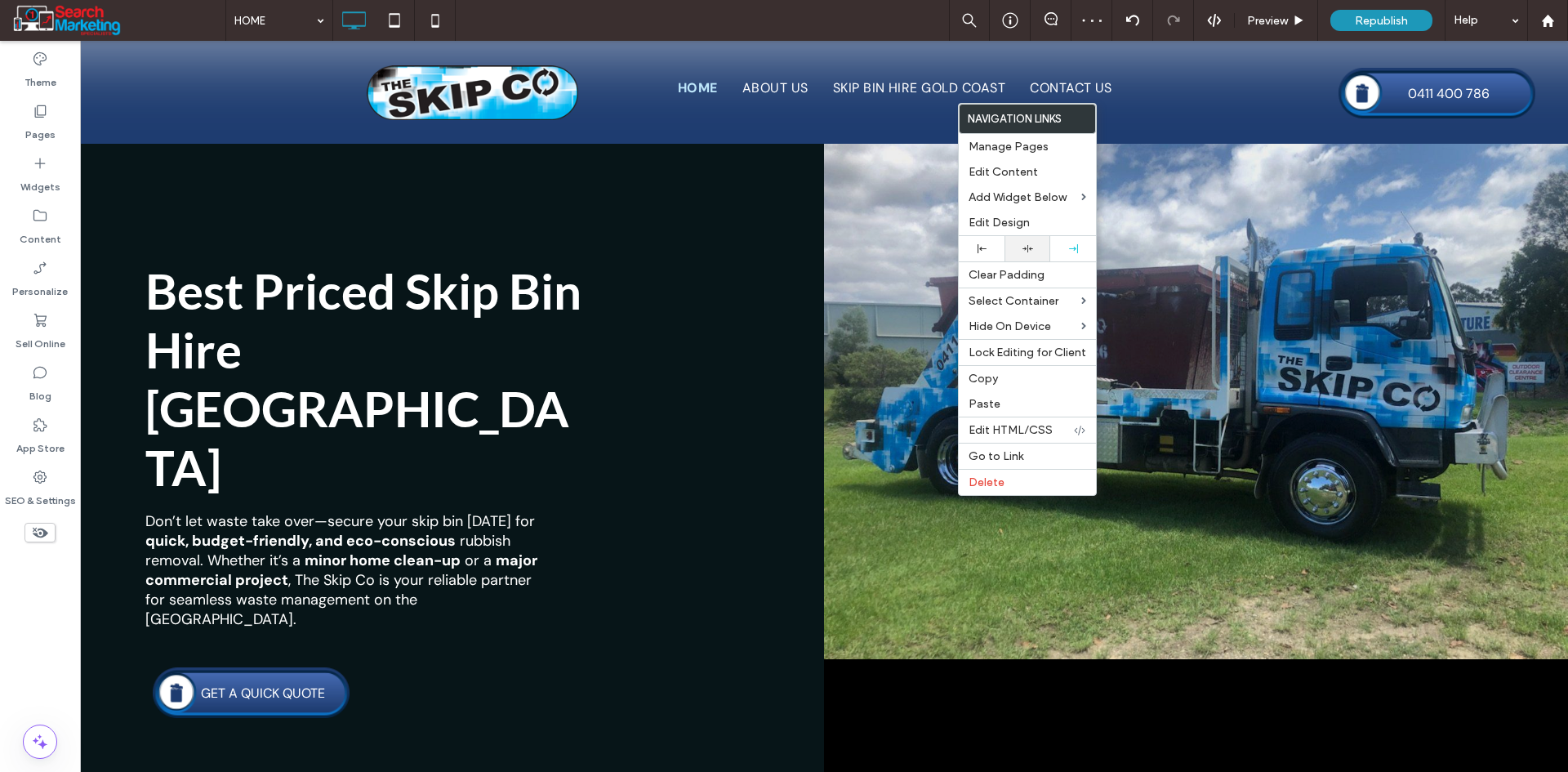
click at [1027, 243] on div at bounding box center [1027, 249] width 46 height 26
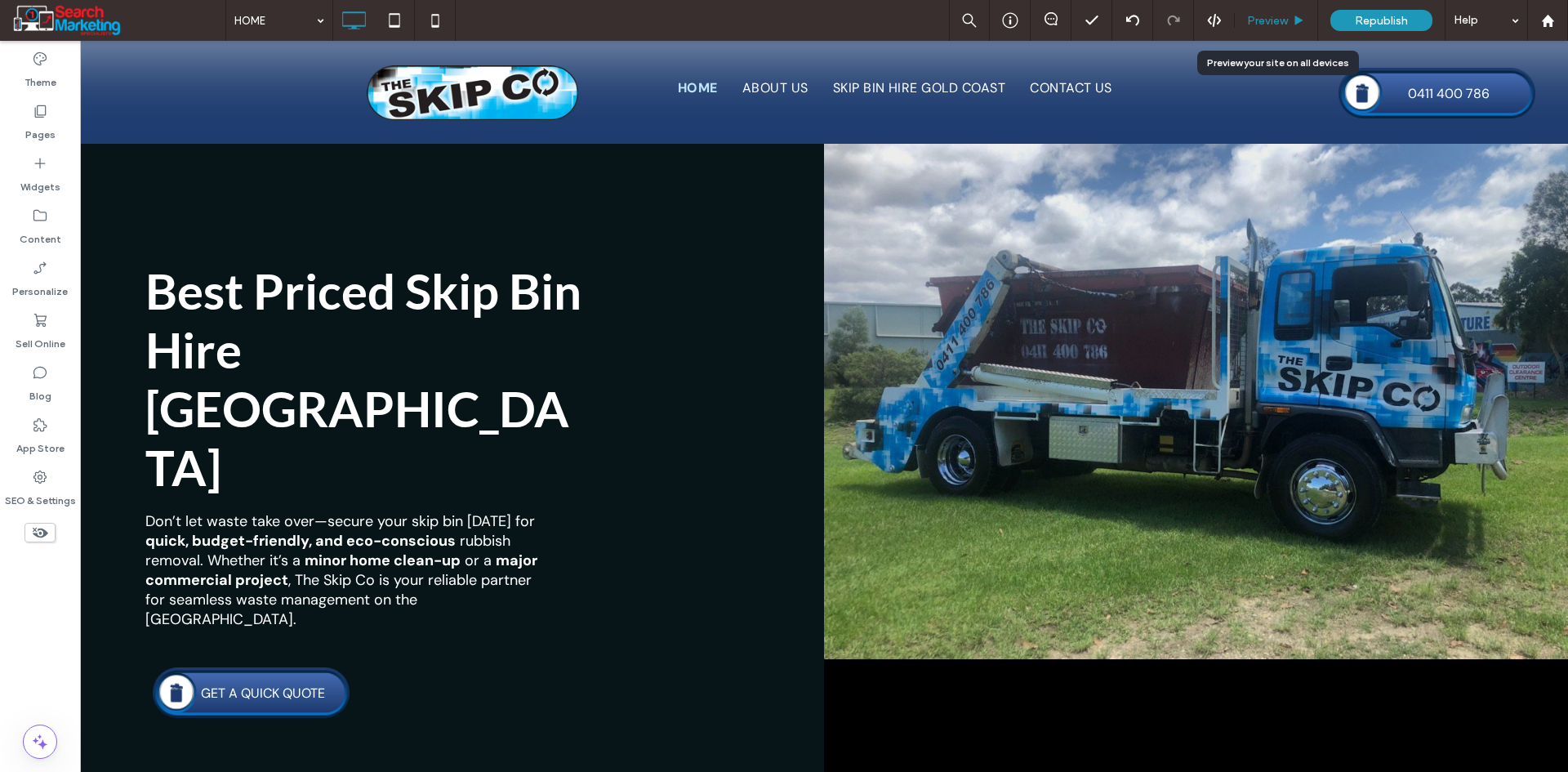
click at [1273, 25] on span "Preview" at bounding box center [1266, 21] width 41 height 14
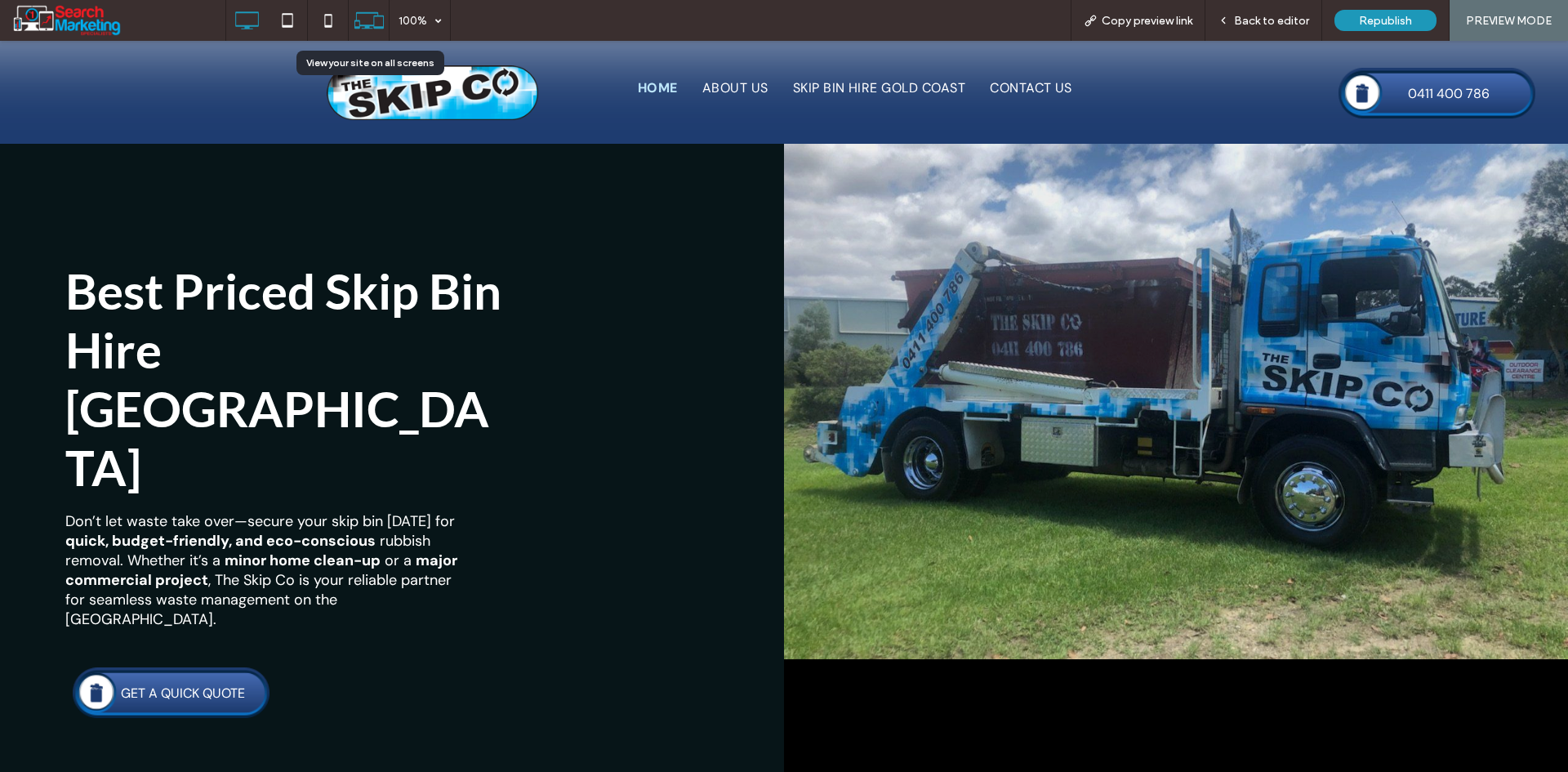
click at [365, 17] on icon at bounding box center [369, 20] width 31 height 31
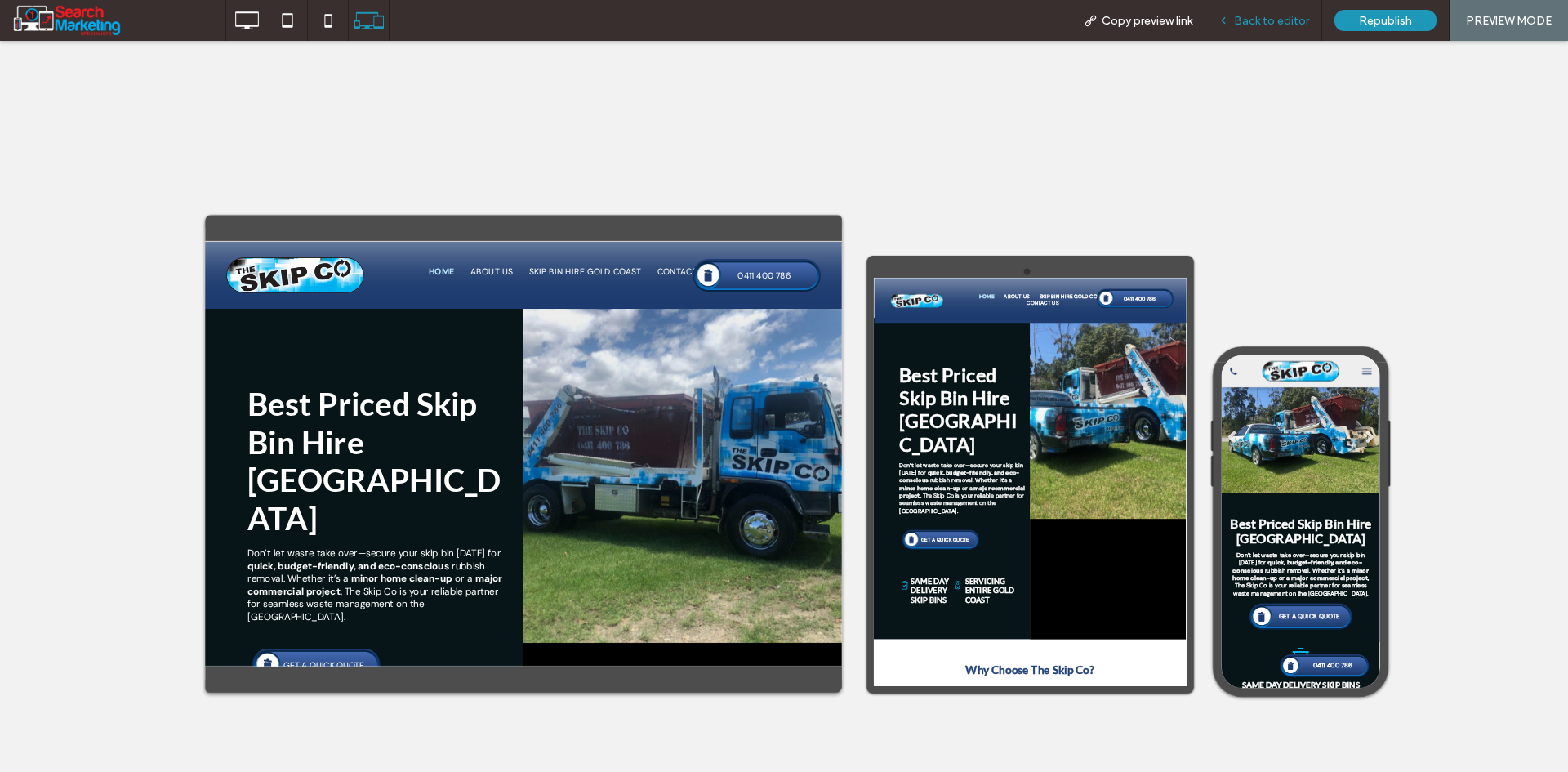
click at [1239, 19] on span "Back to editor" at bounding box center [1271, 21] width 75 height 14
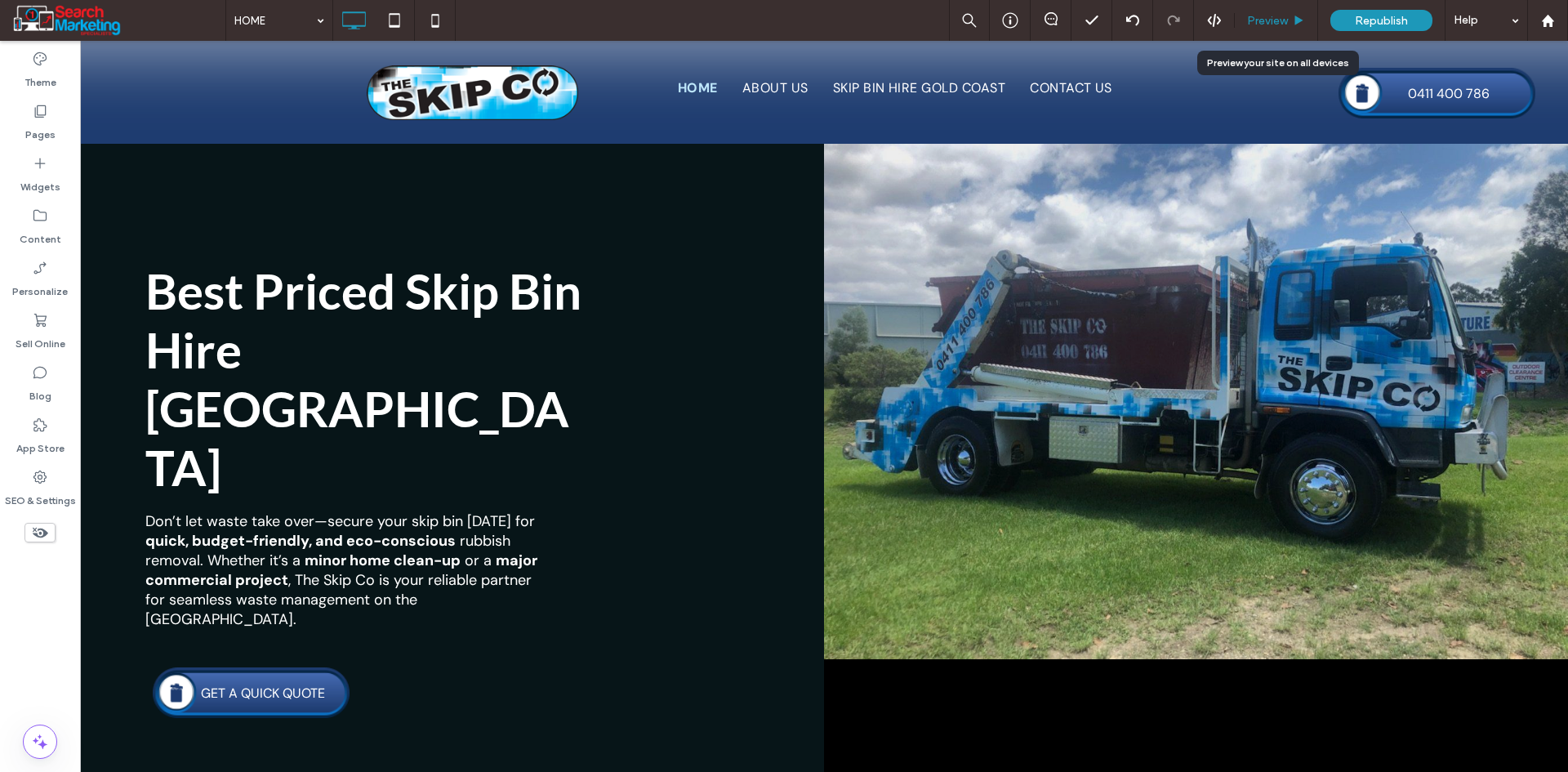
click at [1276, 17] on span "Preview" at bounding box center [1266, 21] width 41 height 14
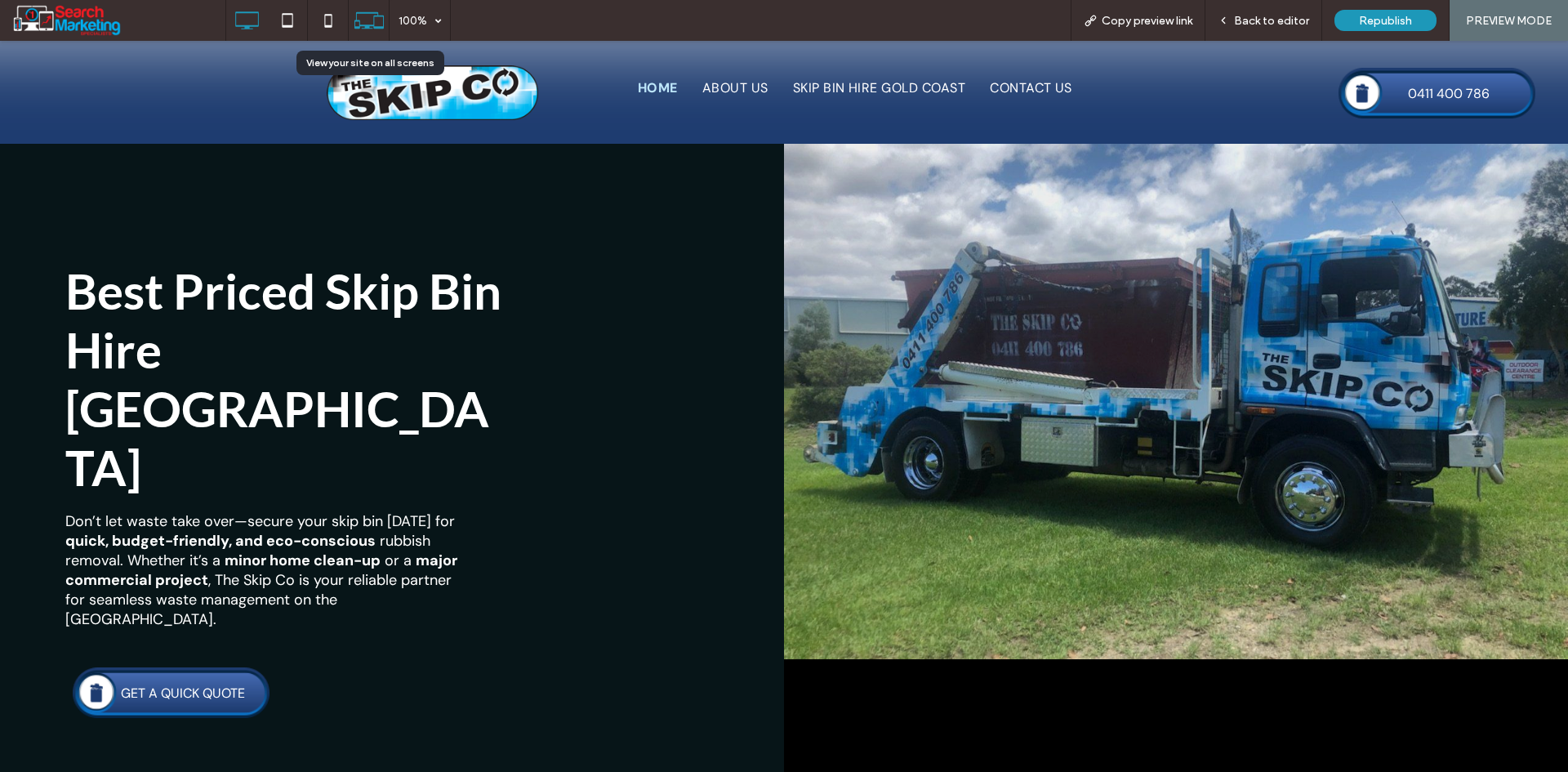
click at [360, 30] on icon at bounding box center [369, 20] width 31 height 31
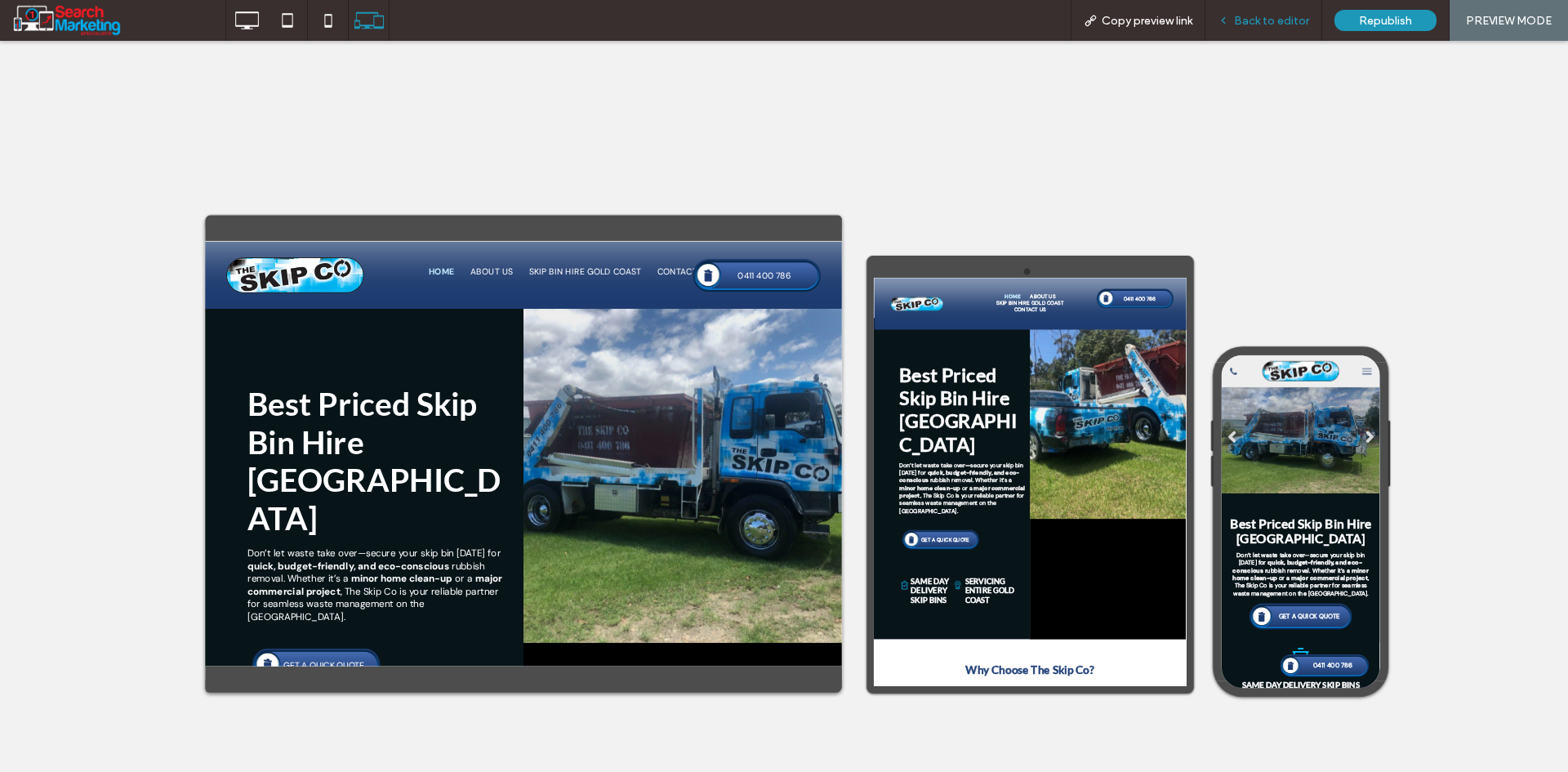
click at [1273, 16] on span "Back to editor" at bounding box center [1271, 21] width 75 height 14
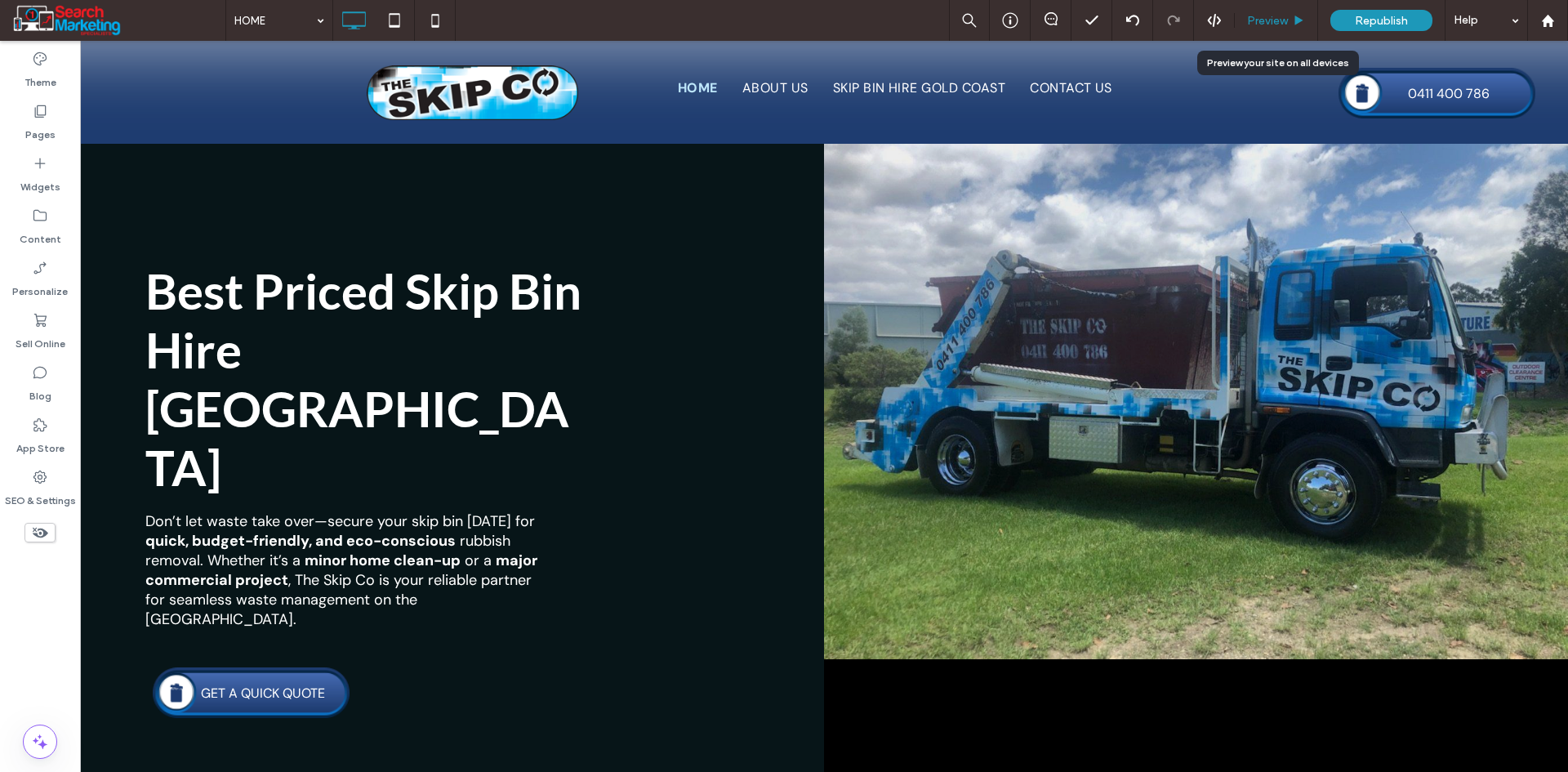
click at [1261, 22] on span "Preview" at bounding box center [1266, 21] width 41 height 14
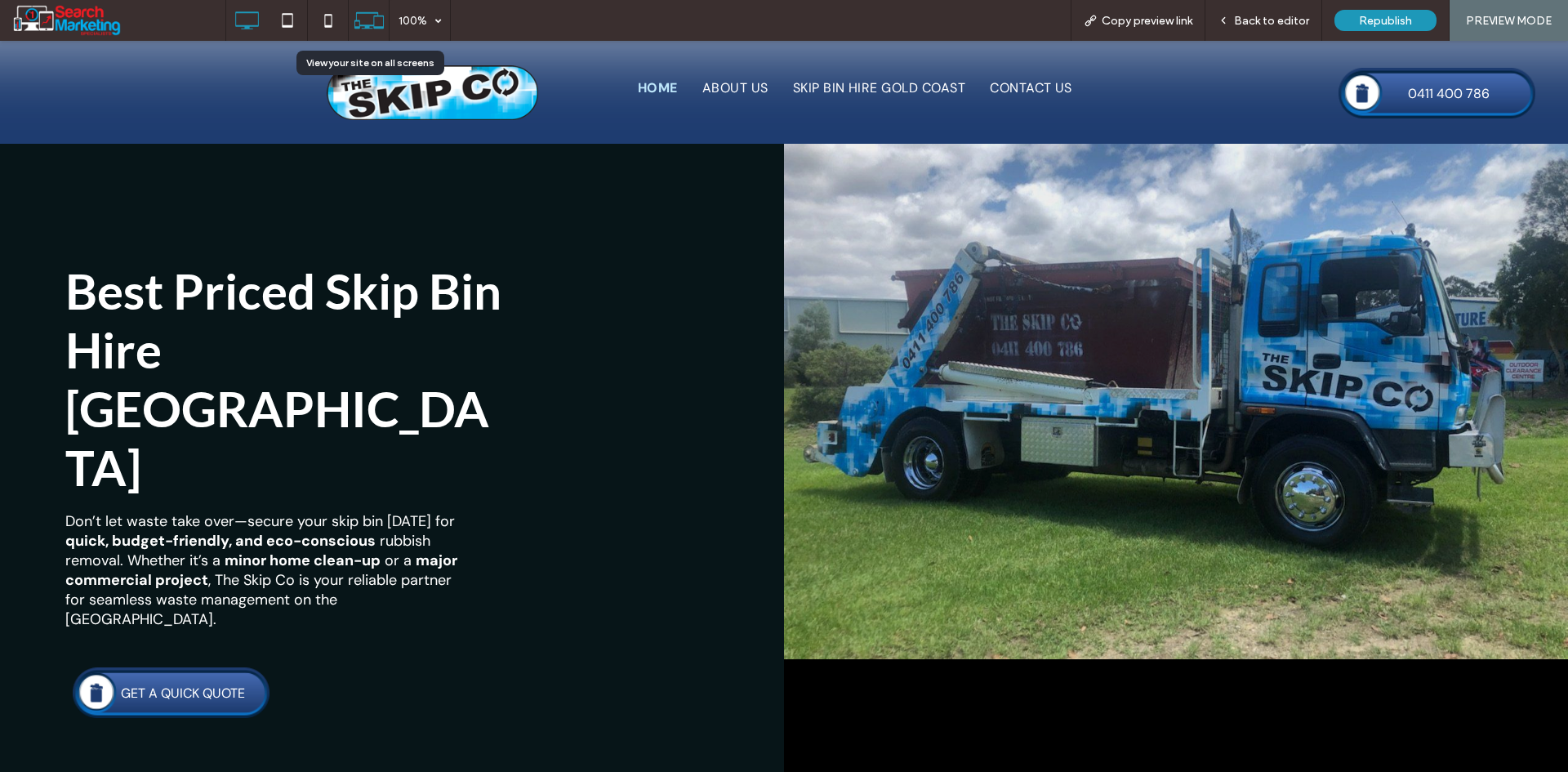
click at [379, 23] on icon at bounding box center [369, 20] width 31 height 31
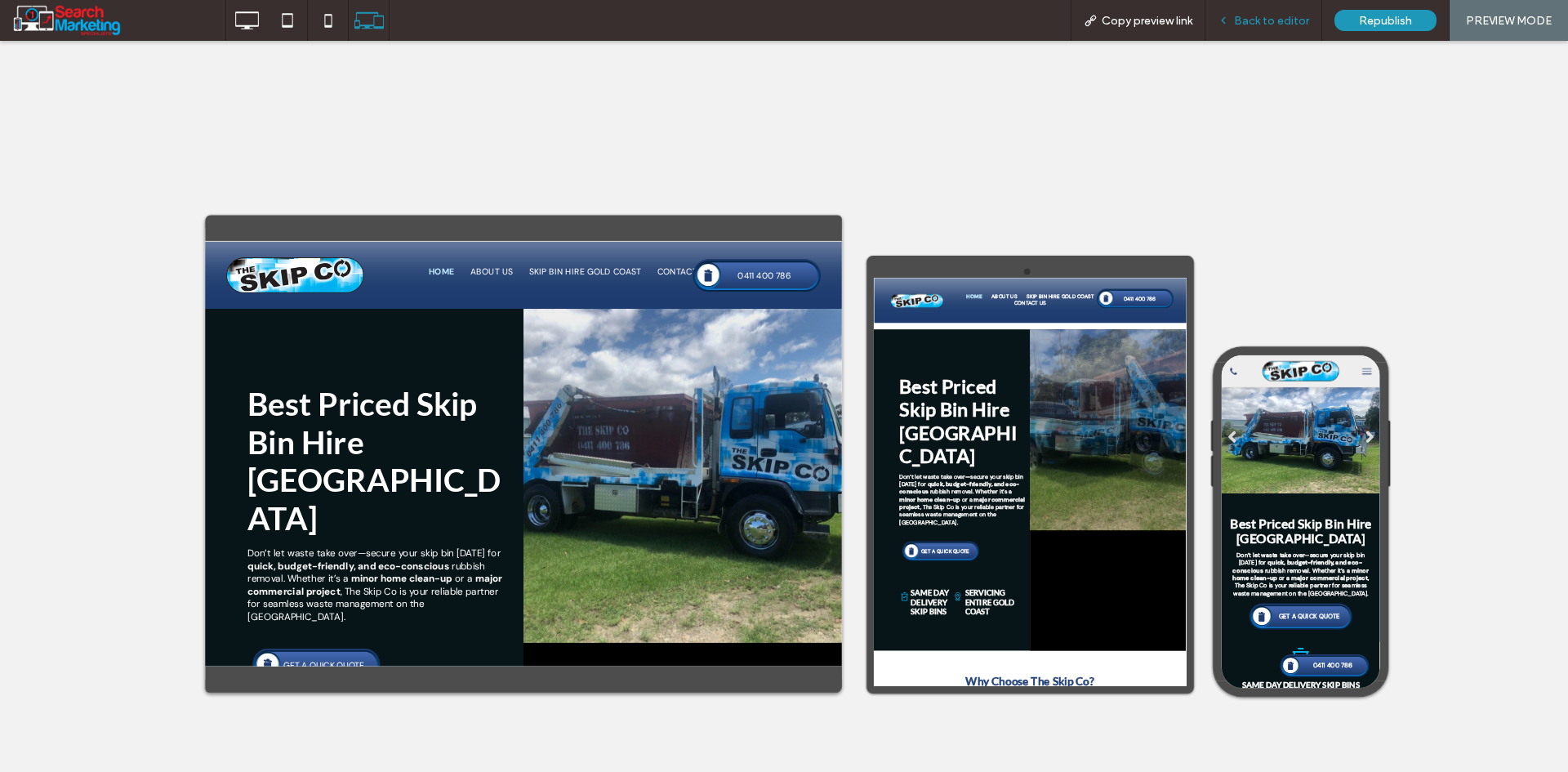
click at [1265, 27] on span "Back to editor" at bounding box center [1271, 21] width 75 height 14
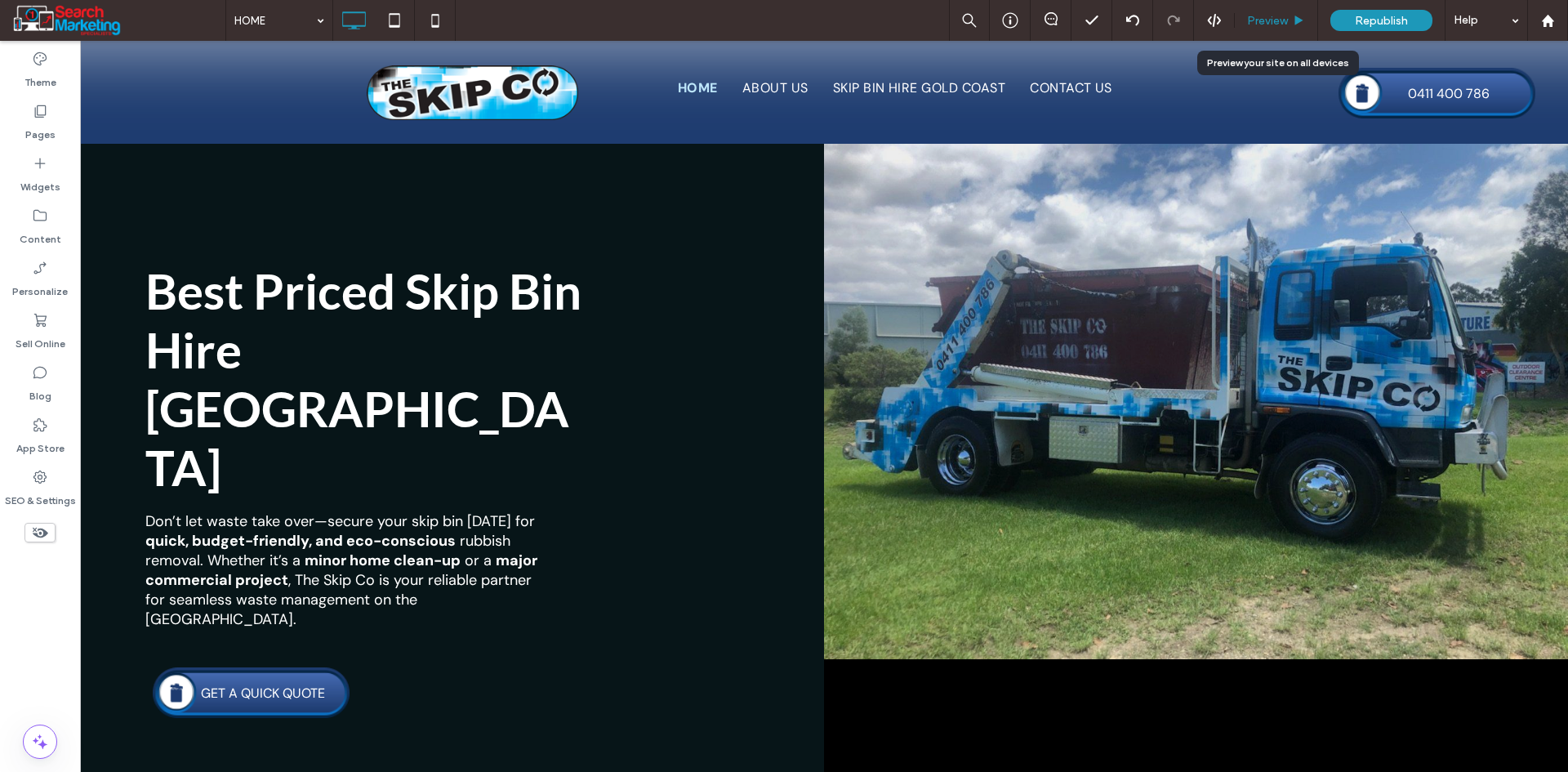
click at [1266, 14] on span "Preview" at bounding box center [1266, 21] width 41 height 14
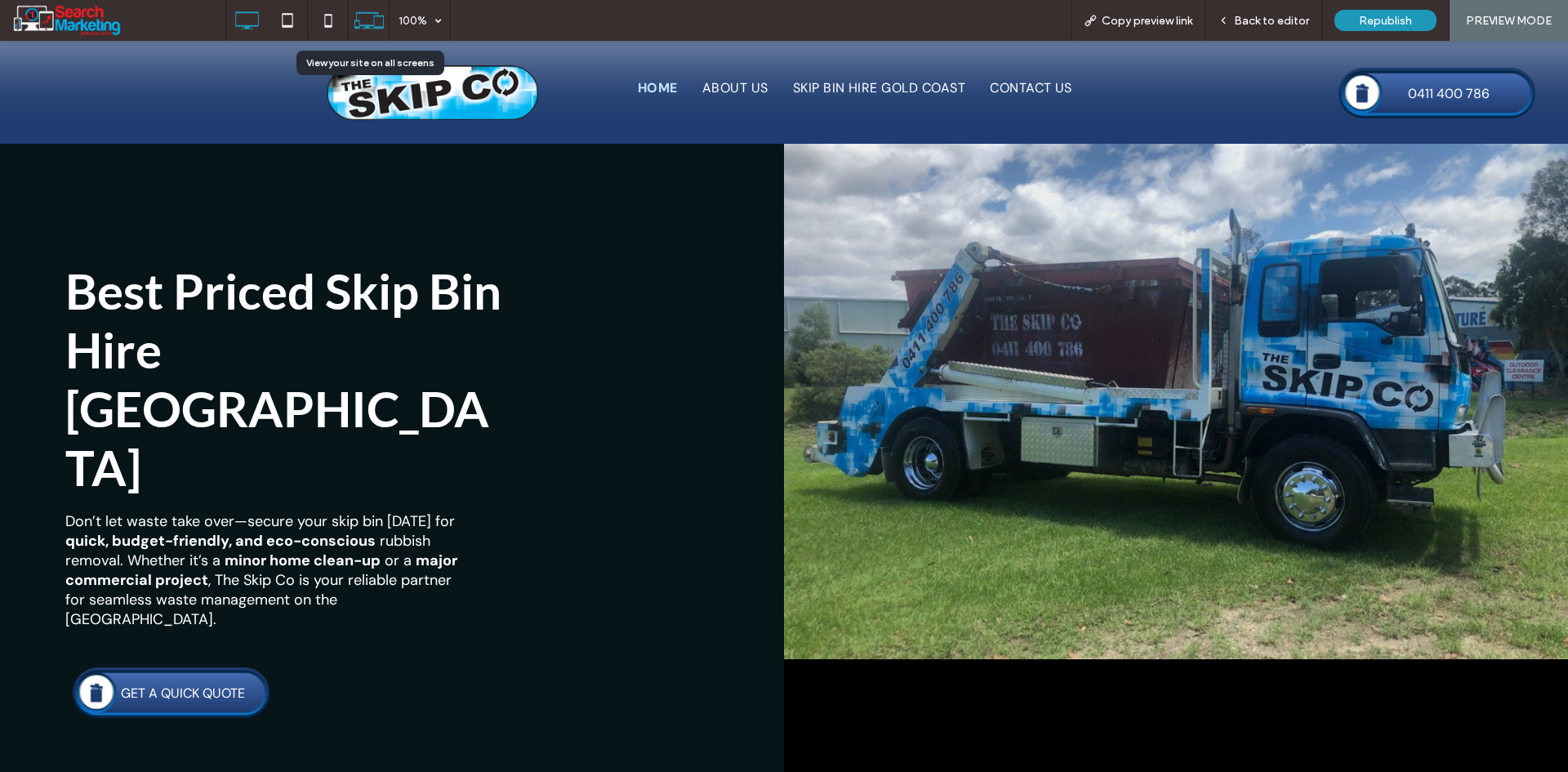
click at [377, 28] on use at bounding box center [369, 21] width 29 height 17
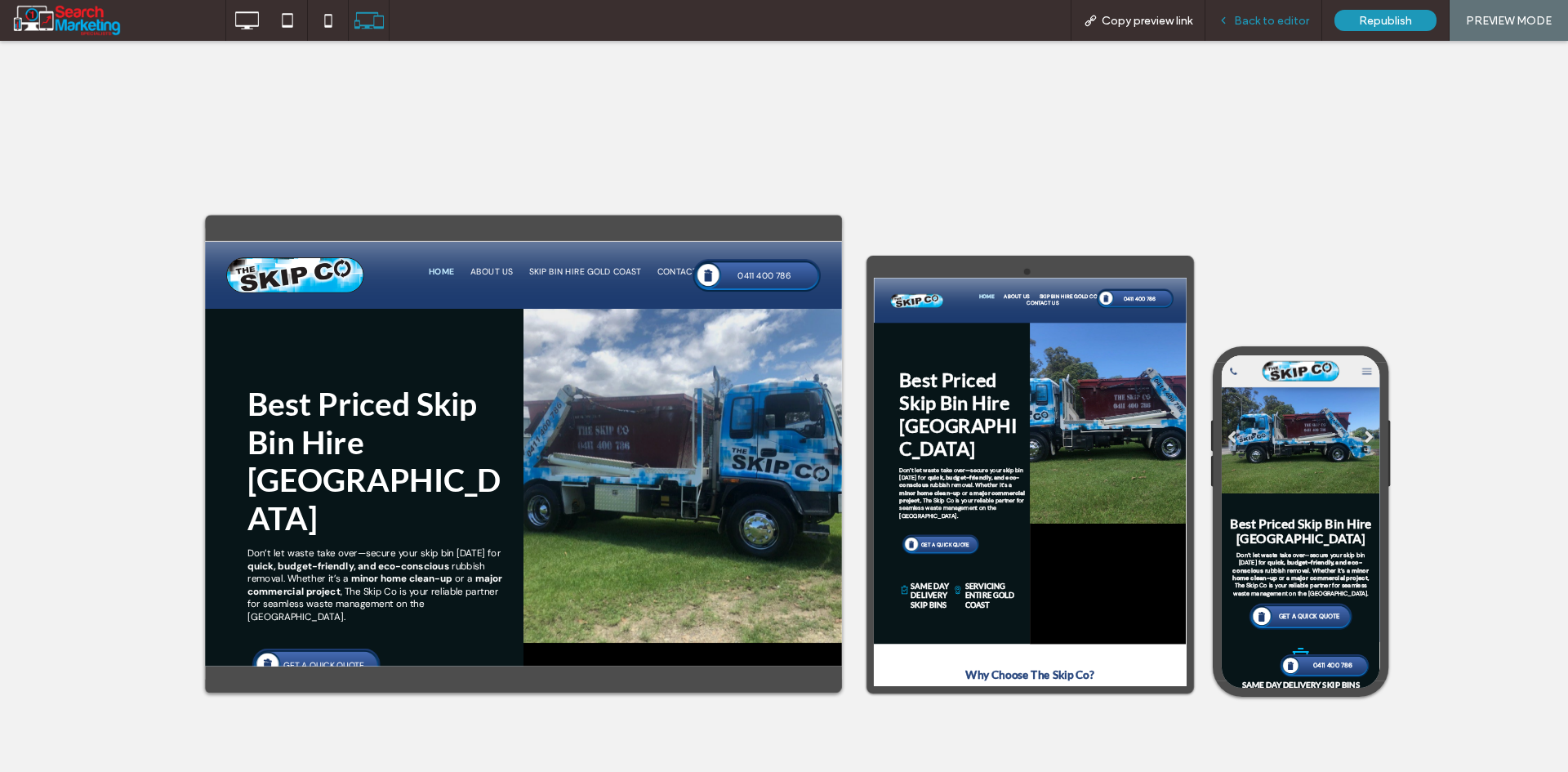
click at [1237, 14] on span "Back to editor" at bounding box center [1271, 21] width 75 height 14
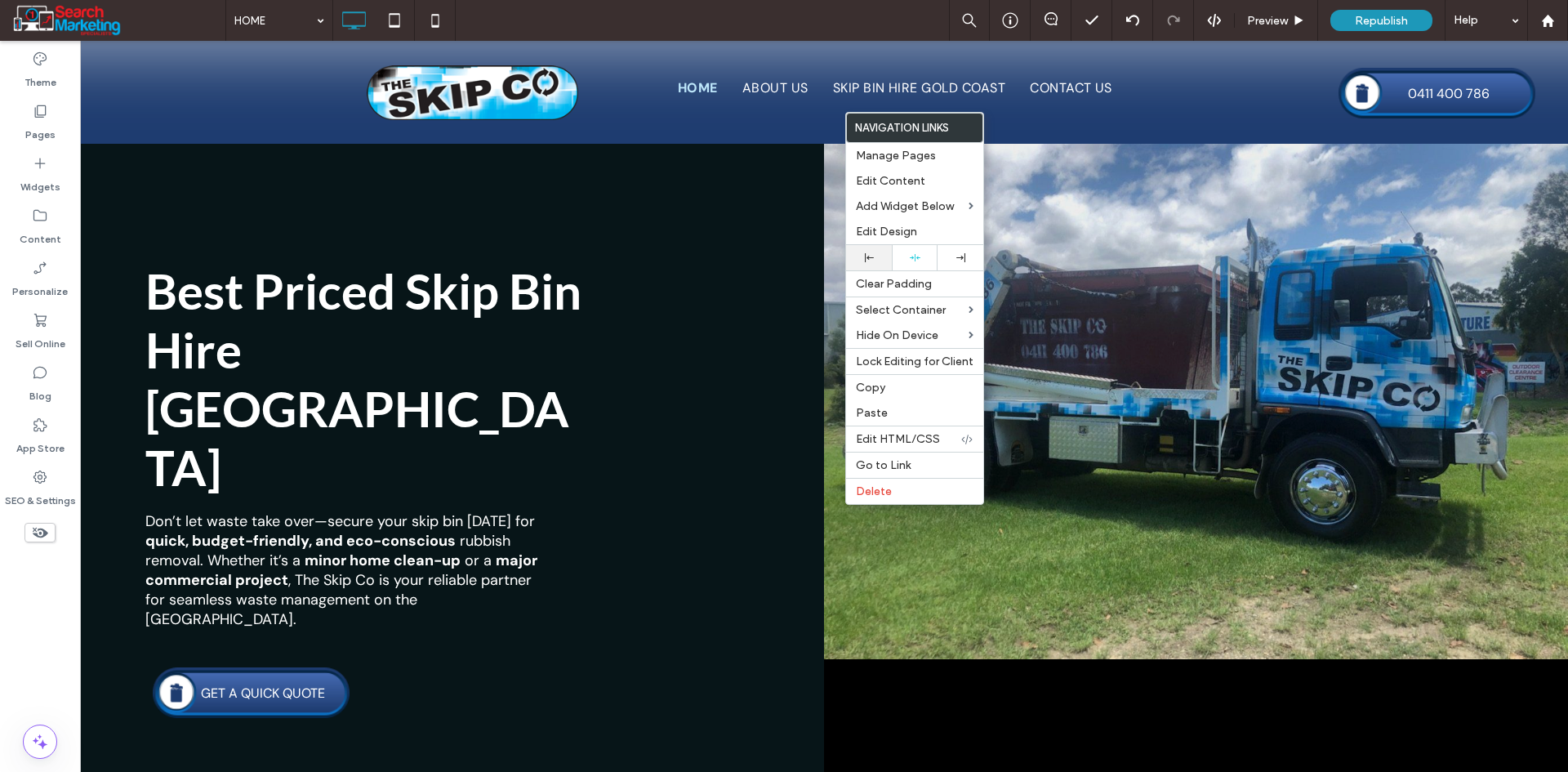
click at [869, 256] on icon at bounding box center [869, 257] width 9 height 9
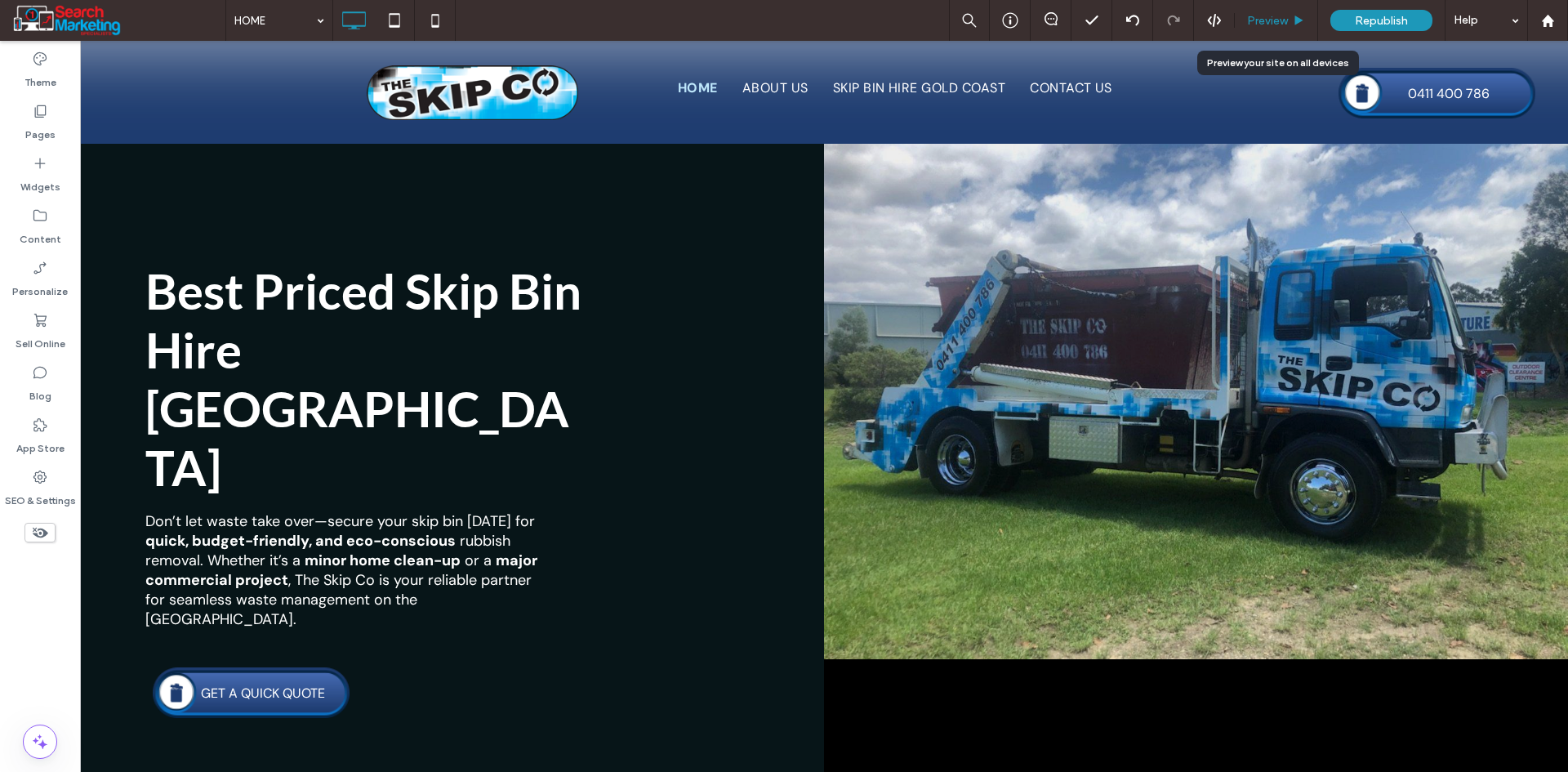
click at [1241, 23] on div "Preview" at bounding box center [1276, 21] width 83 height 14
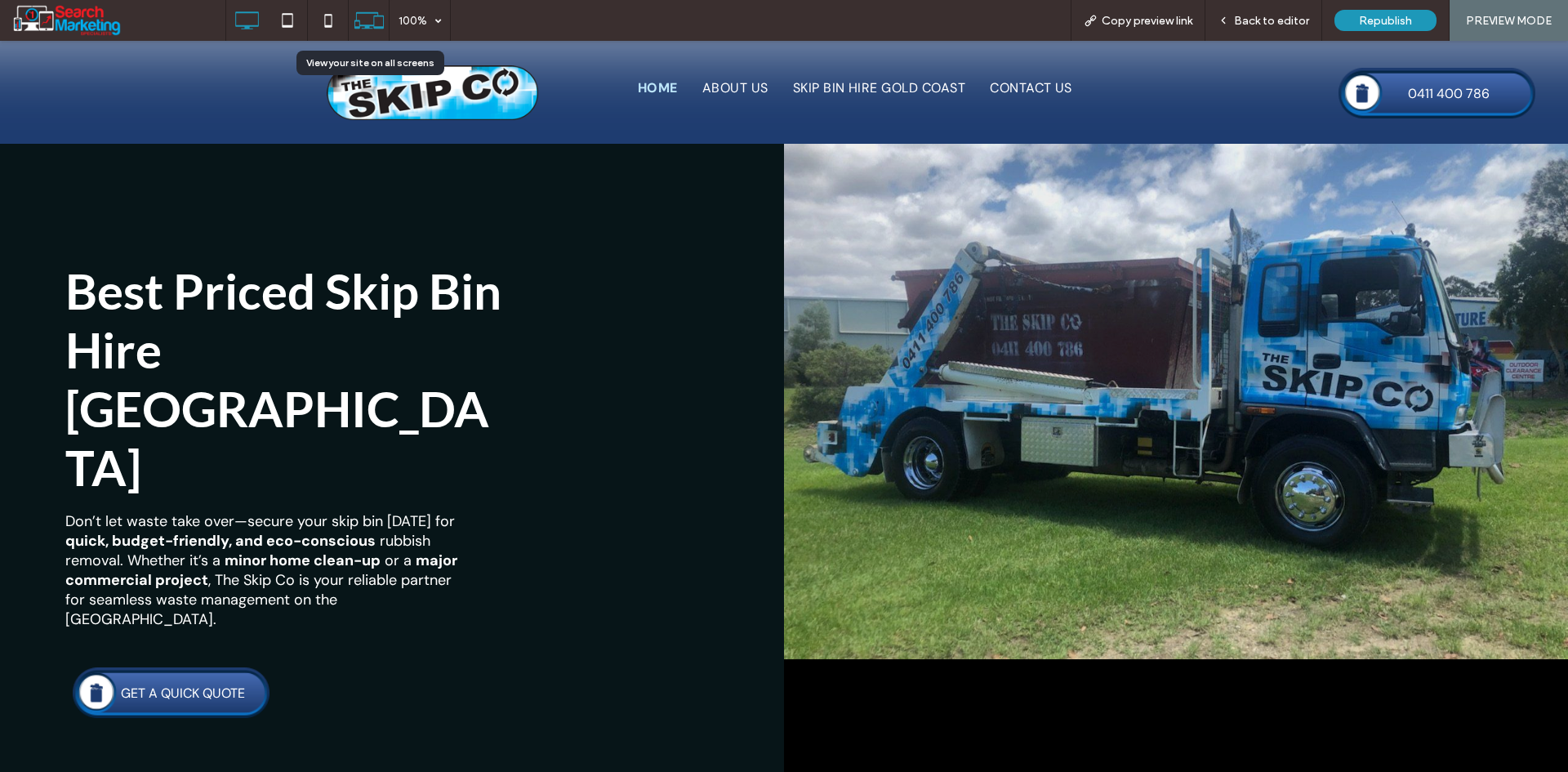
click at [382, 12] on icon at bounding box center [369, 20] width 31 height 31
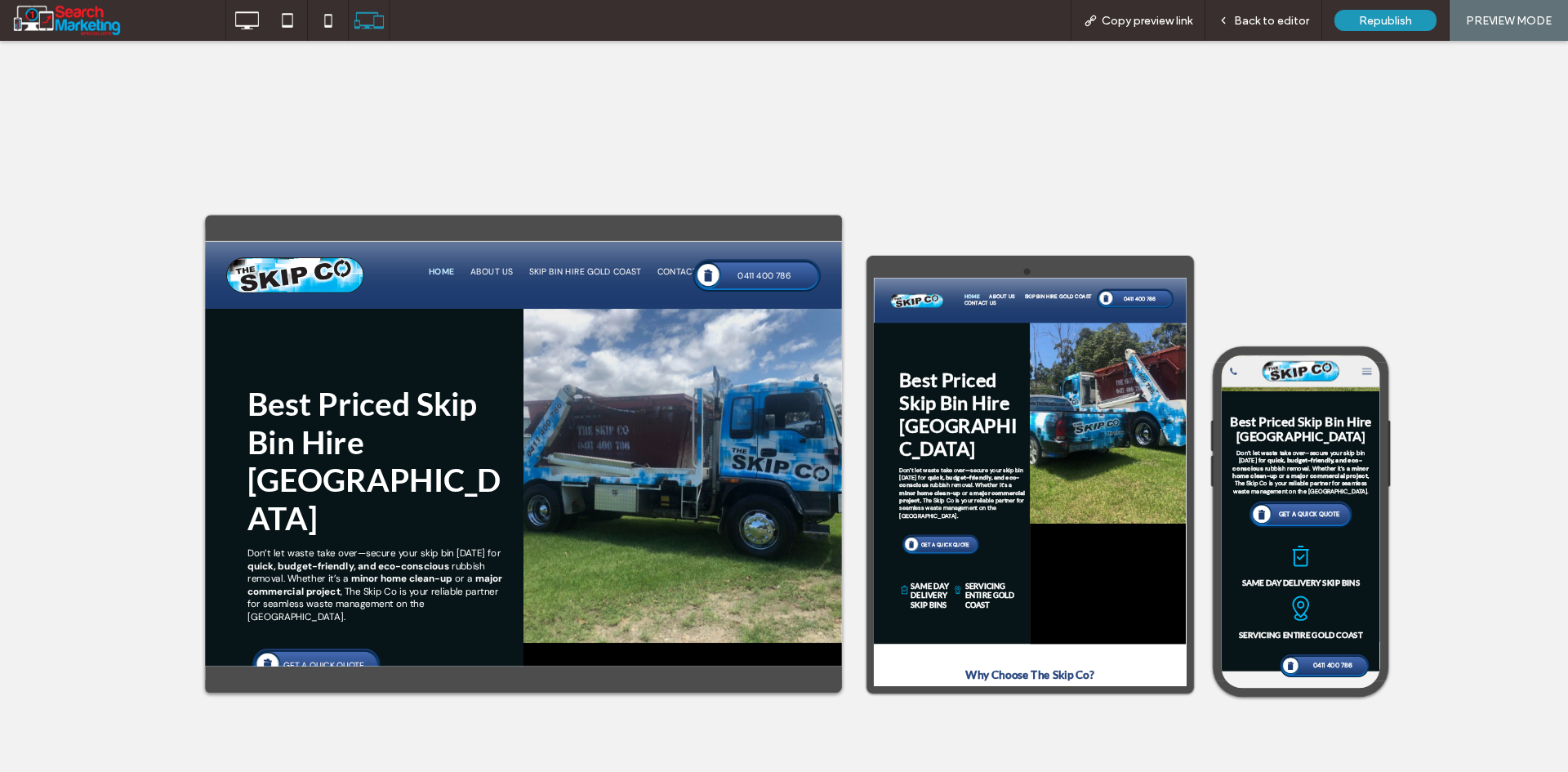
scroll to position [245, 0]
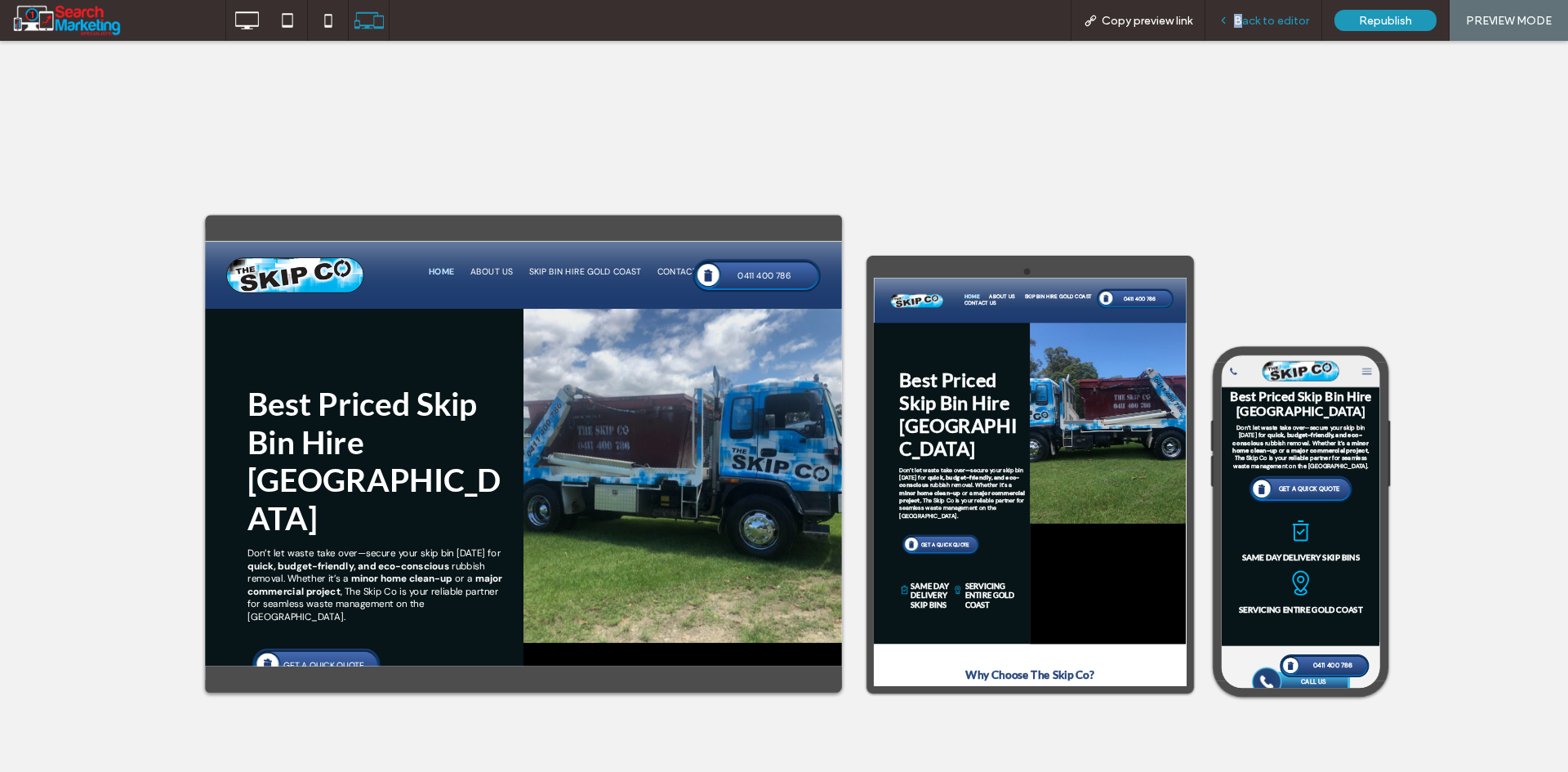
click at [1244, 19] on span "Back to editor" at bounding box center [1271, 21] width 75 height 14
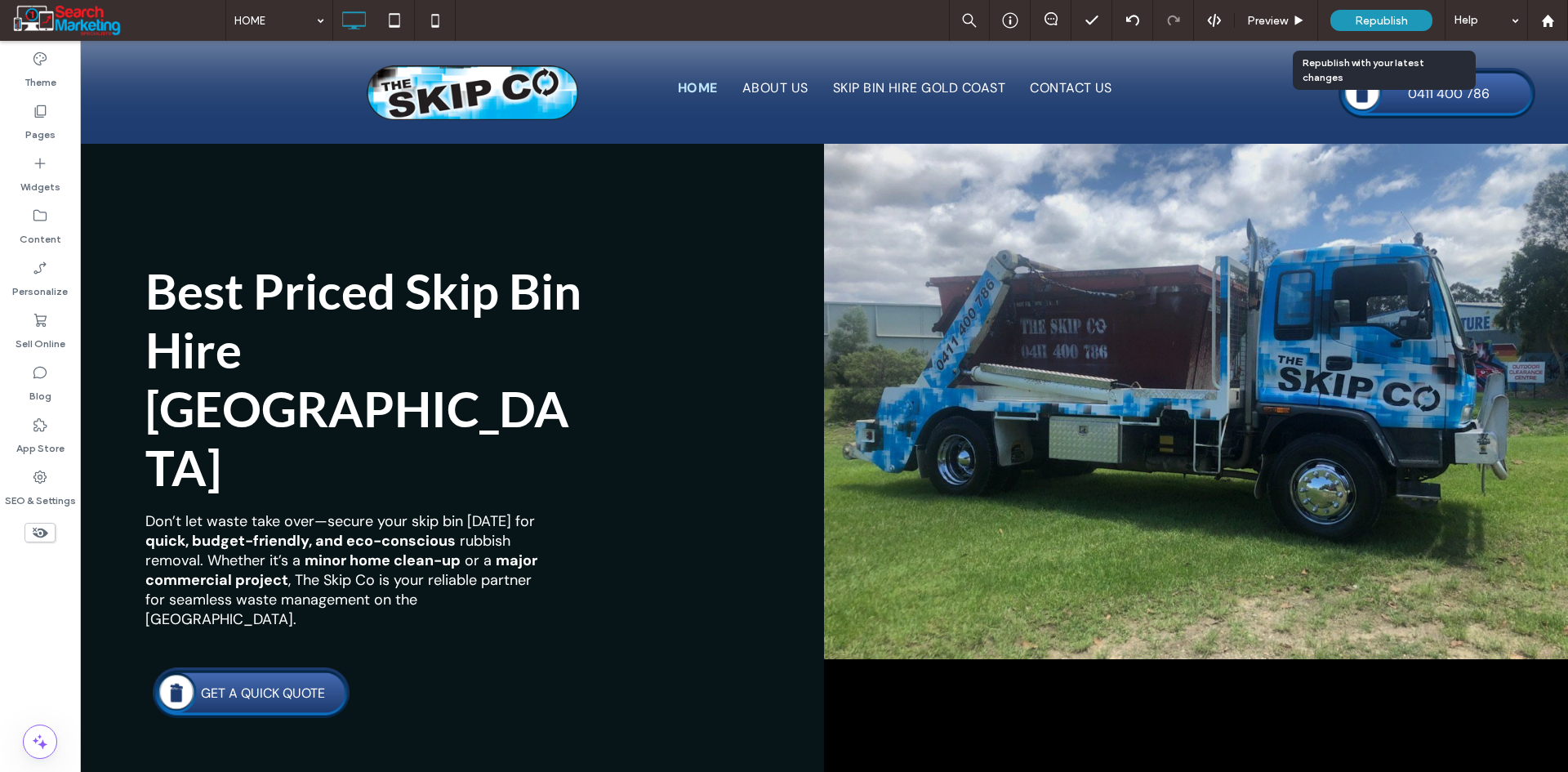
click at [1373, 14] on span "Republish" at bounding box center [1382, 21] width 53 height 14
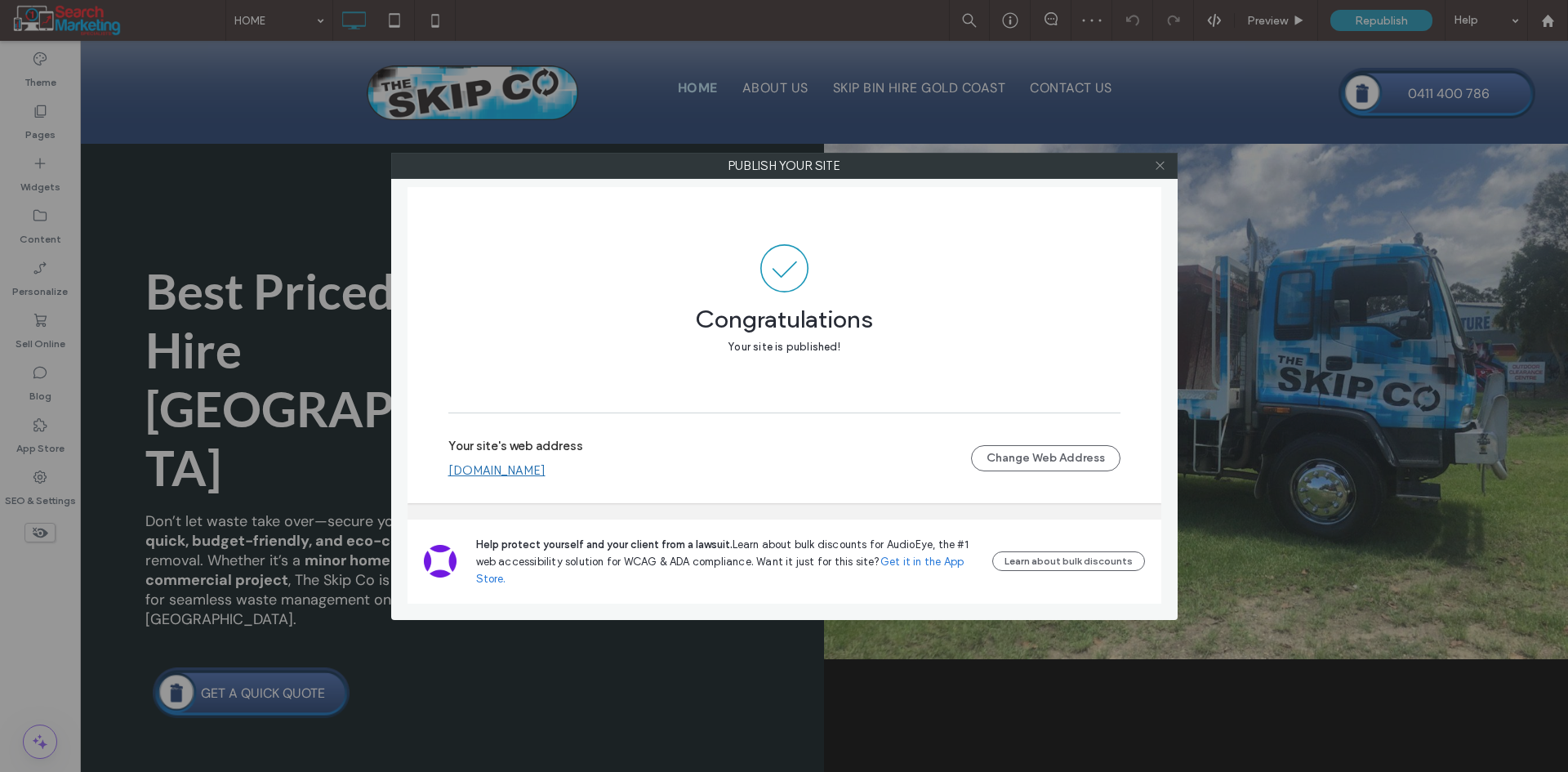
click at [1164, 160] on icon at bounding box center [1159, 165] width 12 height 12
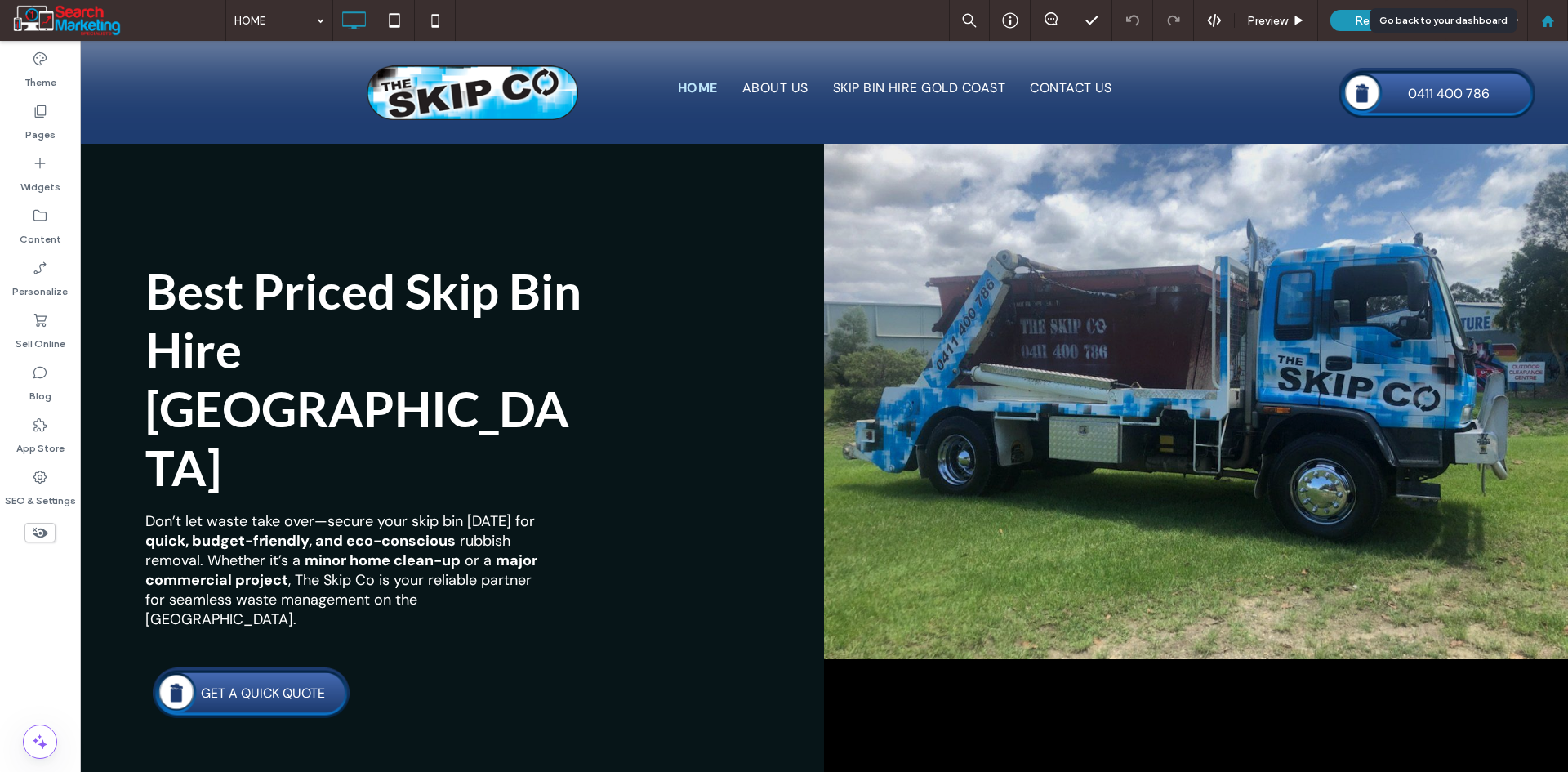
click at [1552, 25] on icon at bounding box center [1547, 21] width 14 height 14
